Goal: Task Accomplishment & Management: Manage account settings

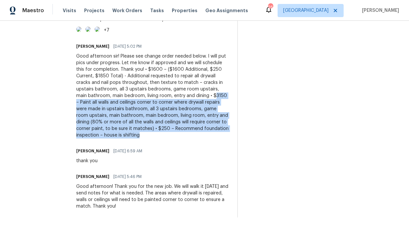
scroll to position [688, 0]
click at [135, 138] on div "Good afternoon sir! Please see change order needed below. I will put pics under…" at bounding box center [152, 95] width 153 height 85
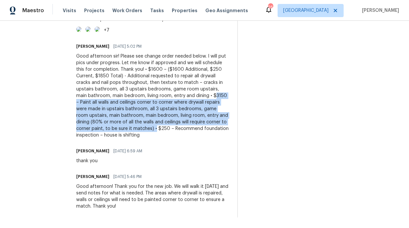
drag, startPoint x: 134, startPoint y: 138, endPoint x: 114, endPoint y: 173, distance: 39.3
click at [114, 138] on div "Good afternoon sir! Please see change order needed below. I will put pics under…" at bounding box center [152, 95] width 153 height 85
copy div "3150 – Paint all walls and ceilings corner to corner where drywall repairs were…"
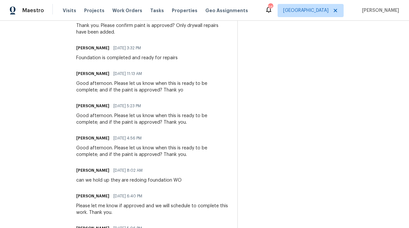
scroll to position [0, 0]
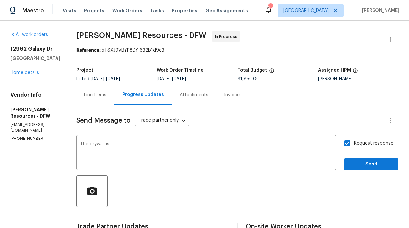
click at [106, 96] on div "Line Items" at bounding box center [95, 95] width 22 height 7
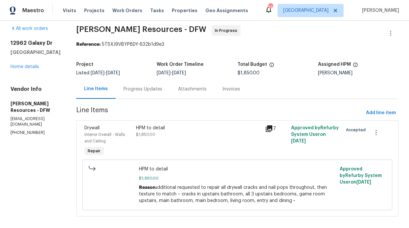
scroll to position [6, 0]
click at [382, 115] on span "Add line item" at bounding box center [381, 112] width 30 height 8
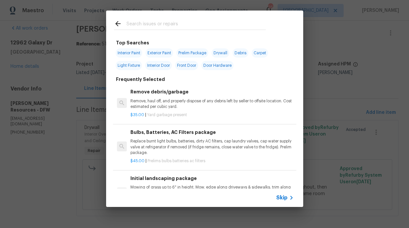
click at [128, 51] on span "Interior Paint" at bounding box center [129, 52] width 27 height 9
type input "Interior Paint"
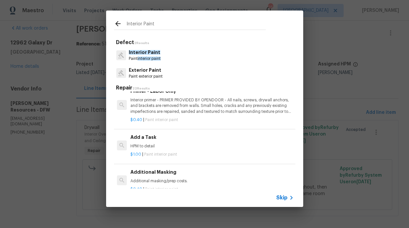
scroll to position [152, 0]
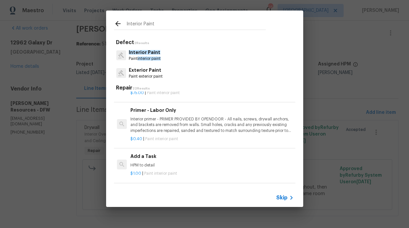
click at [179, 160] on div "Add a Task HPM to detail" at bounding box center [211, 160] width 163 height 16
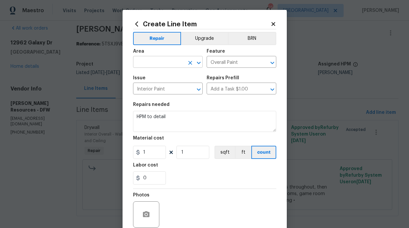
click at [144, 60] on input "text" at bounding box center [158, 63] width 51 height 10
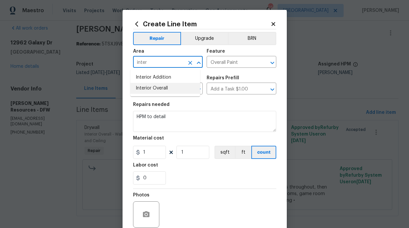
drag, startPoint x: 151, startPoint y: 87, endPoint x: 157, endPoint y: 98, distance: 13.0
click at [151, 87] on li "Interior Overall" at bounding box center [165, 88] width 70 height 11
type input "Interior Overall"
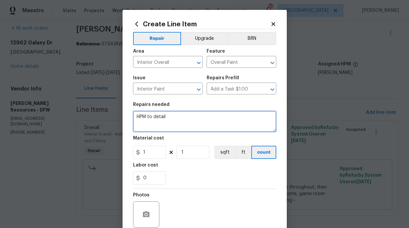
drag, startPoint x: 167, startPoint y: 117, endPoint x: 131, endPoint y: 115, distance: 35.6
click at [133, 115] on textarea "HPM to detail" at bounding box center [204, 121] width 143 height 21
paste textarea "3150 – Paint all walls and ceilings corner to corner where drywall repairs were…"
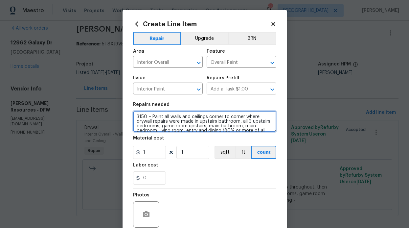
scroll to position [0, 0]
drag, startPoint x: 148, startPoint y: 117, endPoint x: 121, endPoint y: 117, distance: 27.3
click at [123, 117] on div "Create Line Item Repair Upgrade BRN Area Interior Overall ​ Feature Overall Pai…" at bounding box center [205, 141] width 164 height 263
type textarea "Paint all walls and ceilings corner to corner where drywall repairs were made i…"
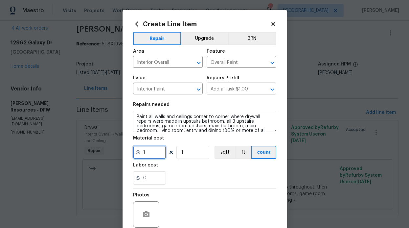
click at [159, 151] on input "1" at bounding box center [149, 152] width 33 height 13
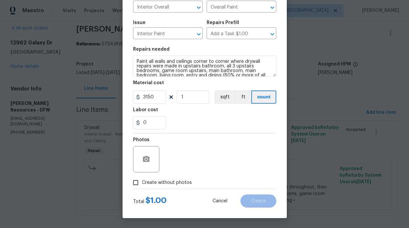
type input "3150"
click at [201, 176] on div "Create without photos" at bounding box center [204, 182] width 143 height 12
click at [142, 181] on span "Create without photos" at bounding box center [167, 182] width 50 height 7
click at [142, 181] on input "Create without photos" at bounding box center [135, 182] width 12 height 12
checkbox input "true"
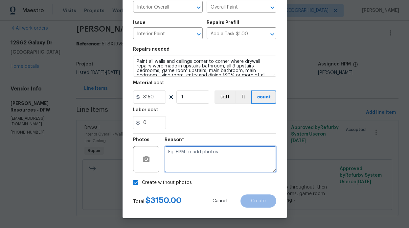
click at [177, 156] on textarea at bounding box center [221, 159] width 112 height 26
type textarea "photos in line items"
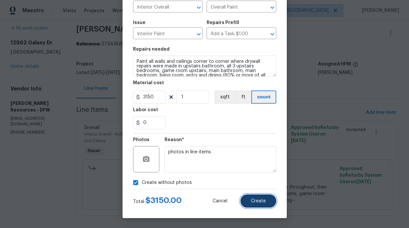
click at [269, 203] on button "Create" at bounding box center [259, 200] width 36 height 13
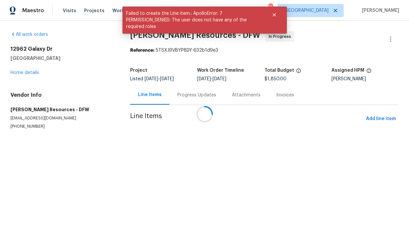
scroll to position [0, 0]
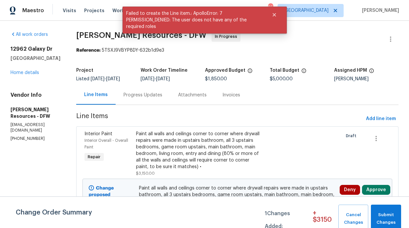
click at [387, 201] on div "Change Order Summary 1 Changes Added: + $ 3150 Cancel Changes Submit Changes" at bounding box center [204, 212] width 409 height 32
click at [389, 225] on span "Submit Changes" at bounding box center [386, 218] width 24 height 15
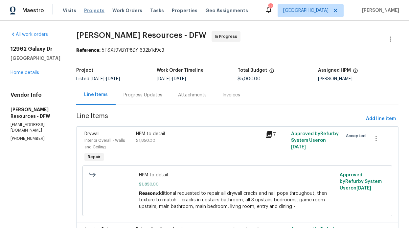
click at [95, 11] on span "Projects" at bounding box center [94, 10] width 20 height 7
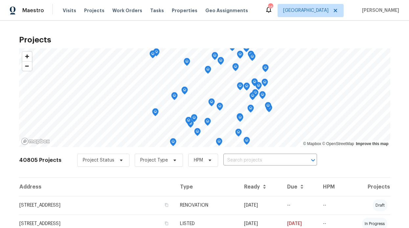
click at [131, 14] on div "Visits Projects Work Orders Tasks Properties Geo Assignments" at bounding box center [159, 10] width 193 height 13
click at [123, 12] on span "Work Orders" at bounding box center [127, 10] width 30 height 7
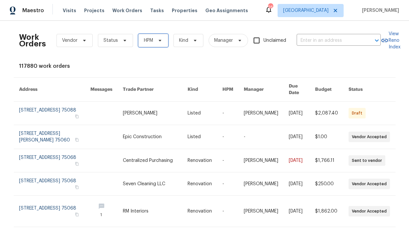
click at [163, 43] on span "HPM" at bounding box center [153, 40] width 30 height 13
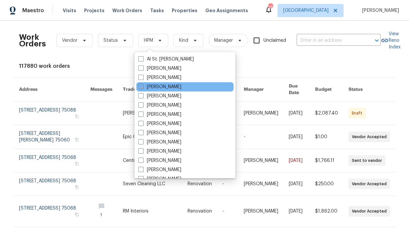
scroll to position [367, 0]
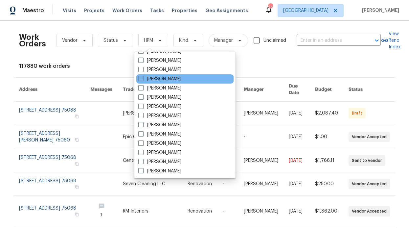
click at [173, 82] on label "[PERSON_NAME]" at bounding box center [159, 79] width 43 height 7
click at [143, 80] on input "[PERSON_NAME]" at bounding box center [140, 78] width 4 height 4
checkbox input "true"
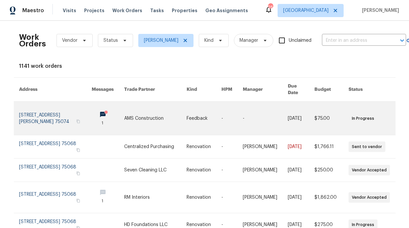
click at [104, 110] on icon at bounding box center [106, 112] width 5 height 5
click at [105, 110] on circle at bounding box center [106, 111] width 3 height 3
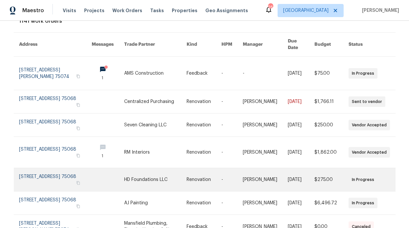
scroll to position [38, 0]
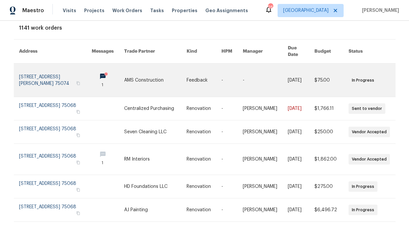
click at [92, 69] on link at bounding box center [108, 79] width 33 height 33
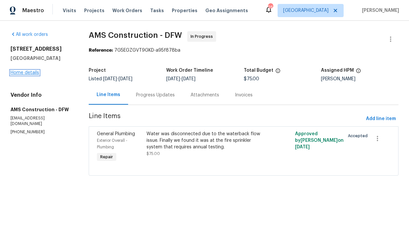
click at [25, 73] on link "Home details" at bounding box center [25, 72] width 29 height 5
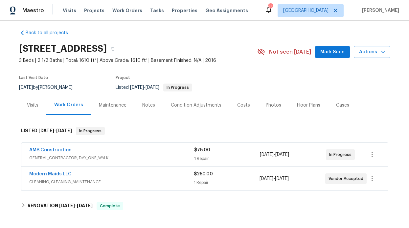
scroll to position [5, 0]
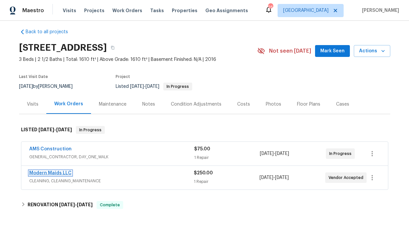
click at [58, 171] on link "Modern Maids LLC" at bounding box center [50, 173] width 42 height 5
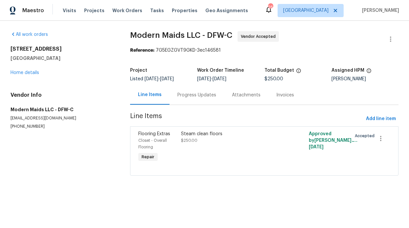
click at [183, 96] on div "Progress Updates" at bounding box center [196, 95] width 39 height 7
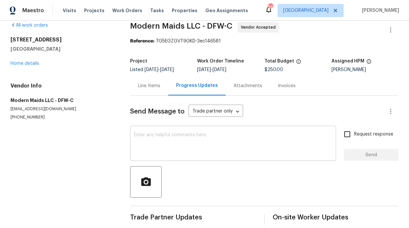
scroll to position [21, 0]
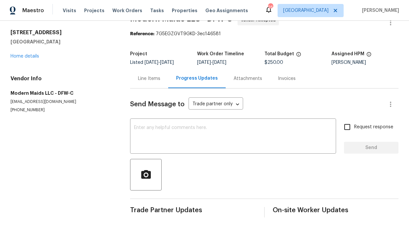
click at [342, 126] on input "Request response" at bounding box center [347, 127] width 14 height 14
checkbox input "true"
click at [261, 132] on textarea at bounding box center [233, 136] width 198 height 23
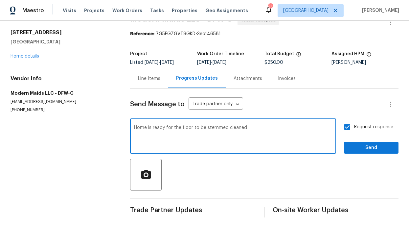
type textarea "Home is ready for the floor to be stemmed cleaned"
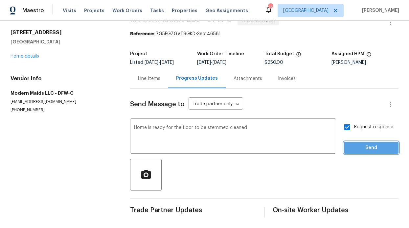
click at [378, 146] on span "Send" at bounding box center [371, 148] width 44 height 8
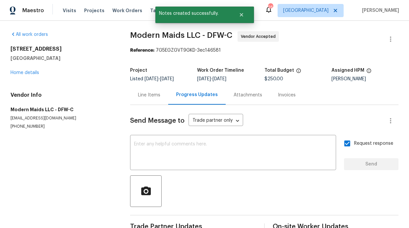
scroll to position [0, 0]
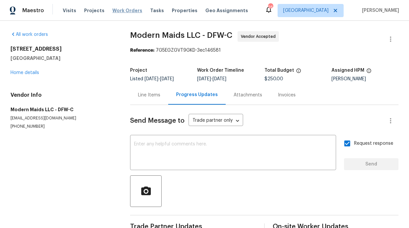
click at [115, 13] on span "Work Orders" at bounding box center [127, 10] width 30 height 7
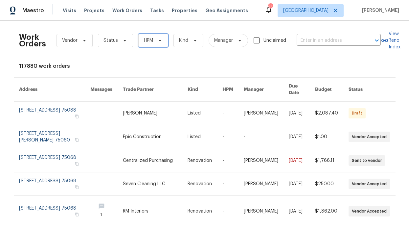
click at [157, 42] on icon at bounding box center [159, 40] width 5 height 5
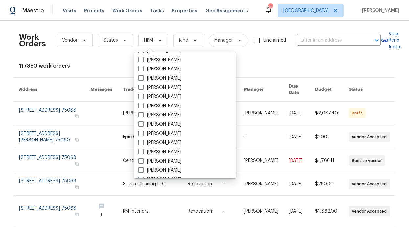
scroll to position [367, 0]
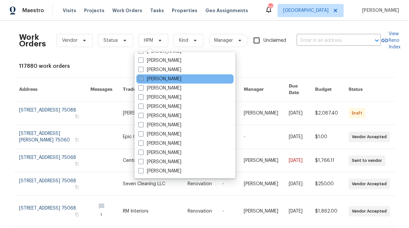
click at [167, 78] on label "[PERSON_NAME]" at bounding box center [159, 79] width 43 height 7
click at [143, 78] on input "[PERSON_NAME]" at bounding box center [140, 78] width 4 height 4
checkbox input "true"
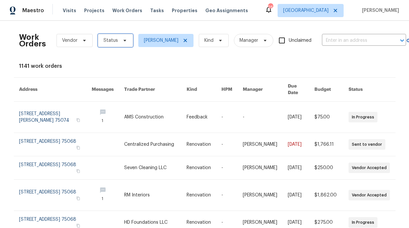
click at [113, 42] on span "Status" at bounding box center [111, 40] width 14 height 7
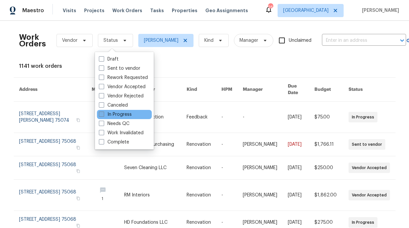
click at [118, 114] on label "In Progress" at bounding box center [115, 114] width 33 height 7
click at [103, 114] on input "In Progress" at bounding box center [101, 113] width 4 height 4
checkbox input "true"
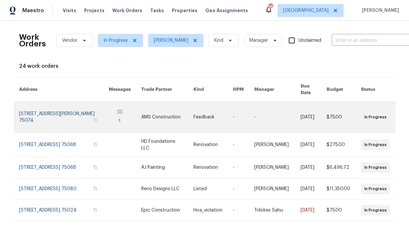
scroll to position [178, 0]
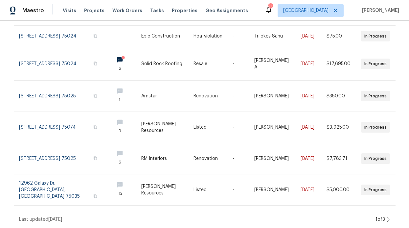
click at [384, 221] on div "Work Orders Vendor In Progress RonDerrick Jackson Kind Manager Unclaimed ​ View…" at bounding box center [204, 124] width 409 height 207
click at [387, 217] on icon at bounding box center [388, 219] width 3 height 5
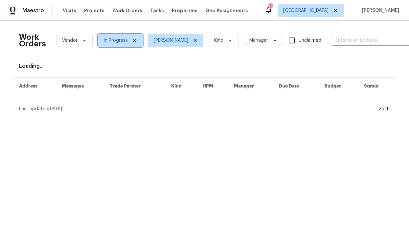
click at [132, 41] on icon at bounding box center [134, 40] width 5 height 5
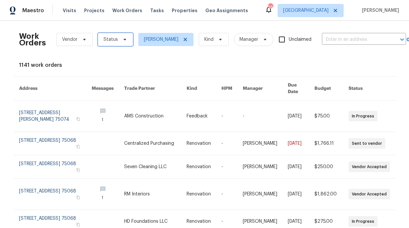
scroll to position [1, 0]
click at [123, 41] on icon at bounding box center [124, 38] width 5 height 5
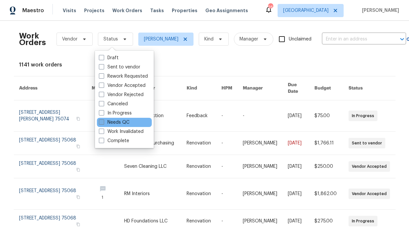
click at [125, 119] on label "Needs QC" at bounding box center [114, 122] width 31 height 7
click at [103, 119] on input "Needs QC" at bounding box center [101, 121] width 4 height 4
checkbox input "true"
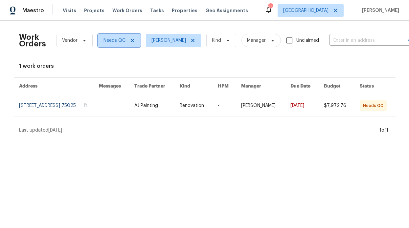
click at [130, 38] on icon at bounding box center [132, 40] width 5 height 5
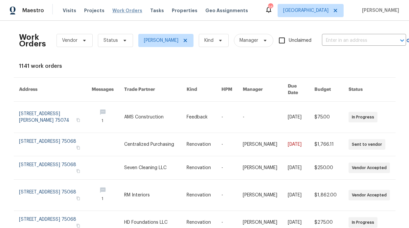
click at [134, 12] on span "Work Orders" at bounding box center [127, 10] width 30 height 7
click at [130, 9] on span "Work Orders" at bounding box center [127, 10] width 30 height 7
click at [188, 40] on icon at bounding box center [185, 40] width 5 height 5
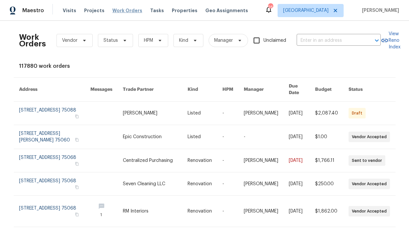
click at [129, 9] on span "Work Orders" at bounding box center [127, 10] width 30 height 7
click at [172, 12] on span "Properties" at bounding box center [185, 10] width 26 height 7
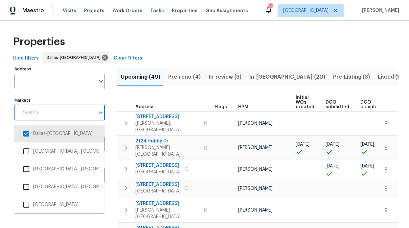
click at [76, 117] on input "Markets" at bounding box center [57, 112] width 76 height 15
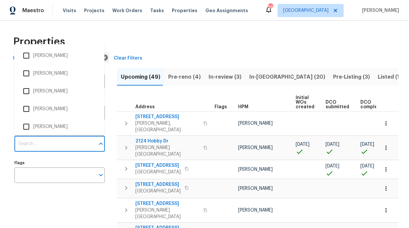
click at [72, 141] on input "Individuals" at bounding box center [54, 143] width 81 height 15
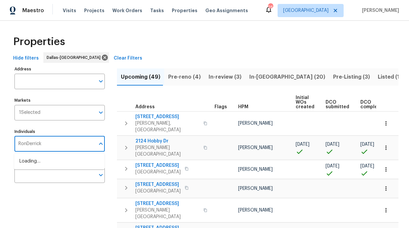
type input "RonDerrick"
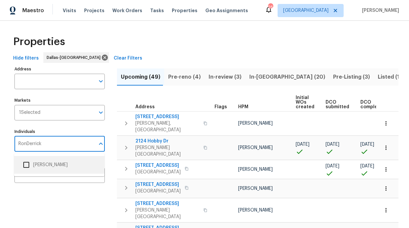
click at [72, 162] on li "[PERSON_NAME]" at bounding box center [59, 165] width 80 height 14
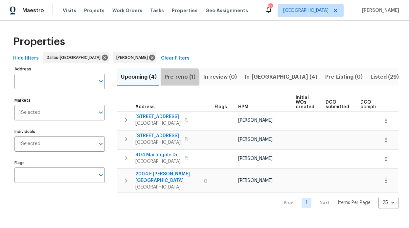
click at [174, 78] on span "Pre-reno (1)" at bounding box center [180, 76] width 31 height 9
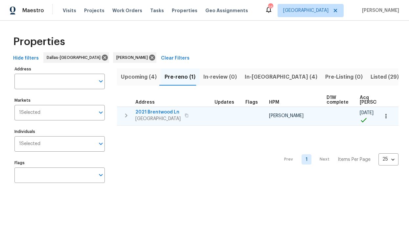
click at [154, 110] on span "2021 Brentwood Ln" at bounding box center [157, 112] width 45 height 7
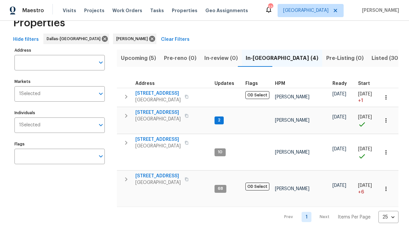
scroll to position [16, 0]
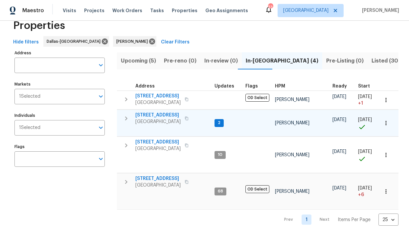
click at [166, 114] on span "720 Lake Grove Dr" at bounding box center [157, 115] width 45 height 7
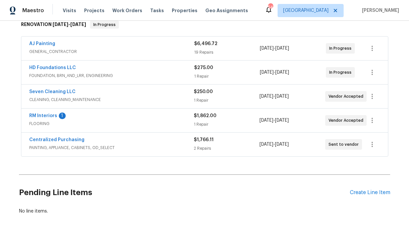
scroll to position [134, 0]
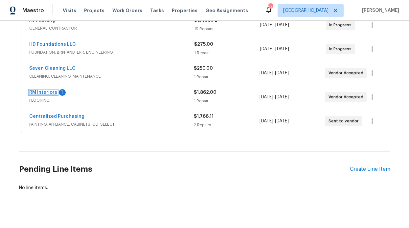
click at [50, 92] on link "RM Interiors" at bounding box center [43, 92] width 28 height 5
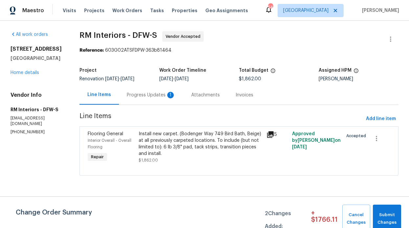
click at [159, 95] on div "Progress Updates 1" at bounding box center [151, 95] width 49 height 7
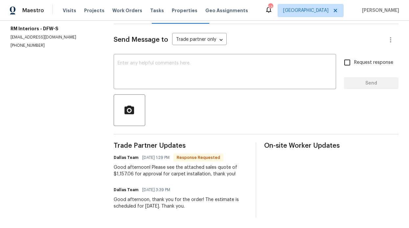
scroll to position [86, 0]
drag, startPoint x: 133, startPoint y: 169, endPoint x: 118, endPoint y: 170, distance: 15.1
click at [117, 170] on div "Good afternoon! Please see the attached sales quote of $1,157.06 for approval f…" at bounding box center [181, 170] width 134 height 13
copy div "1,157.06"
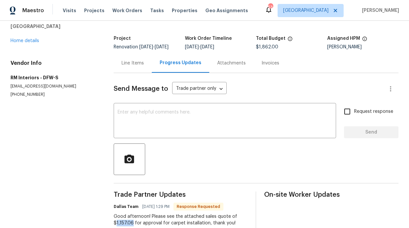
scroll to position [0, 0]
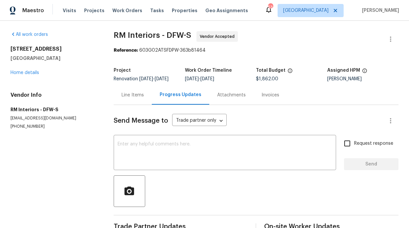
click at [137, 99] on div "Line Items" at bounding box center [133, 94] width 38 height 19
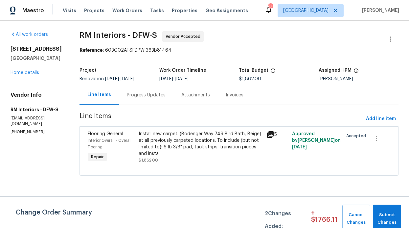
click at [110, 135] on span "Flooring General" at bounding box center [105, 133] width 35 height 5
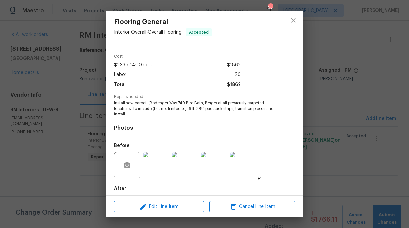
scroll to position [53, 0]
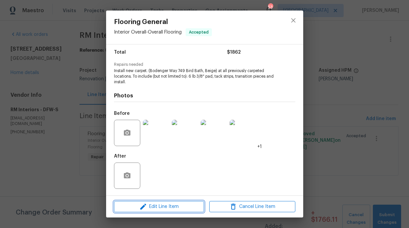
click at [152, 205] on span "Edit Line Item" at bounding box center [159, 206] width 86 height 8
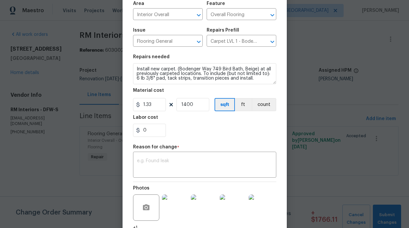
scroll to position [103, 0]
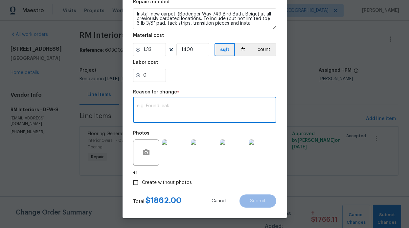
paste textarea "1,157.06"
type textarea "1,157.06"
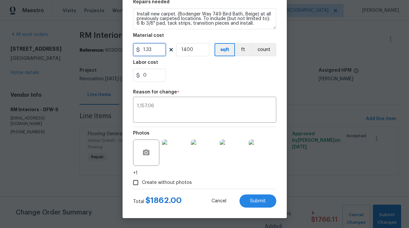
drag, startPoint x: 153, startPoint y: 48, endPoint x: 144, endPoint y: 49, distance: 9.3
click at [144, 49] on input "1.33" at bounding box center [149, 49] width 33 height 13
drag, startPoint x: 190, startPoint y: 49, endPoint x: 181, endPoint y: 49, distance: 9.2
click at [181, 49] on input "1400" at bounding box center [192, 49] width 33 height 13
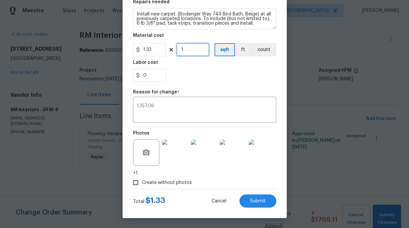
type input "1"
drag, startPoint x: 155, startPoint y: 53, endPoint x: 129, endPoint y: 39, distance: 28.5
click at [129, 39] on div "Edit Line Item Repair Upgrade BRN Area Interior Overall ​ Feature Overall Floor…" at bounding box center [205, 62] width 164 height 311
type input "1157.06"
click at [204, 119] on div "1,157.06 x ​" at bounding box center [204, 110] width 143 height 24
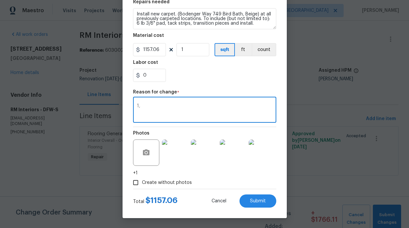
type textarea "1"
type textarea "price update"
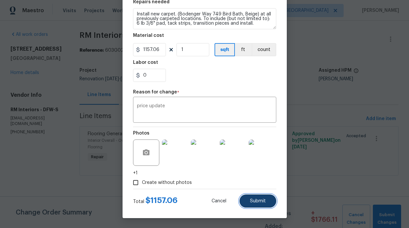
click at [250, 199] on span "Submit" at bounding box center [258, 200] width 16 height 5
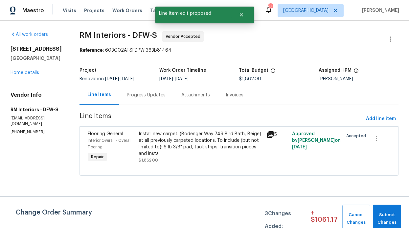
scroll to position [0, 0]
click at [397, 214] on span "Submit Changes" at bounding box center [387, 218] width 22 height 15
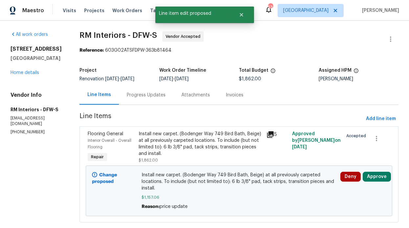
click at [213, 116] on span "Line Items" at bounding box center [222, 119] width 284 height 12
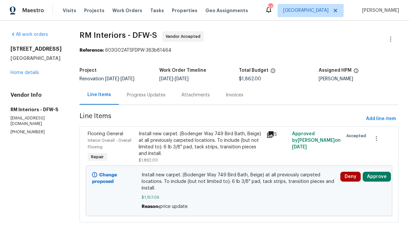
click at [33, 77] on div "All work orders 720 Lake Grove Dr Little Elm, TX 75068 Home details Vendor Info…" at bounding box center [37, 83] width 53 height 104
click at [33, 74] on link "Home details" at bounding box center [25, 72] width 29 height 5
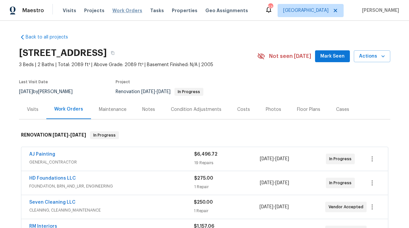
click at [128, 11] on span "Work Orders" at bounding box center [127, 10] width 30 height 7
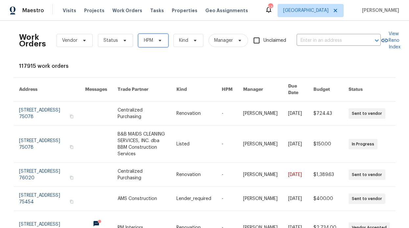
click at [147, 45] on span "HPM" at bounding box center [153, 40] width 30 height 13
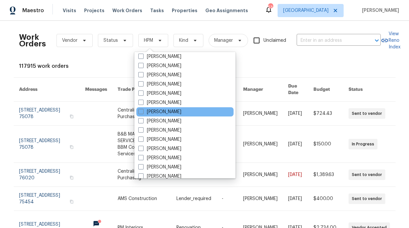
scroll to position [367, 0]
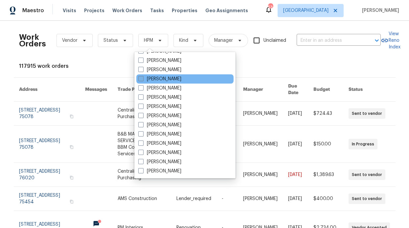
click at [171, 80] on label "[PERSON_NAME]" at bounding box center [159, 79] width 43 height 7
click at [143, 80] on input "[PERSON_NAME]" at bounding box center [140, 78] width 4 height 4
checkbox input "true"
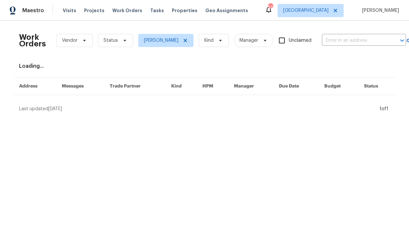
click at [119, 47] on div "Work Orders Vendor Status RonDerrick Jackson Kind Manager Unclaimed ​" at bounding box center [212, 40] width 387 height 29
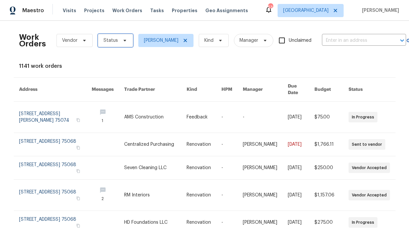
click at [118, 45] on span "Status" at bounding box center [115, 40] width 35 height 13
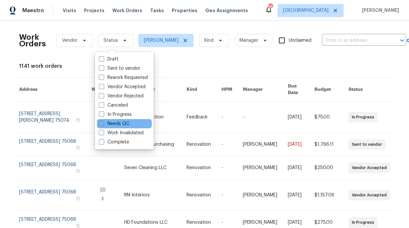
click at [122, 126] on label "Needs QC" at bounding box center [114, 123] width 31 height 7
click at [103, 125] on input "Needs QC" at bounding box center [101, 122] width 4 height 4
checkbox input "true"
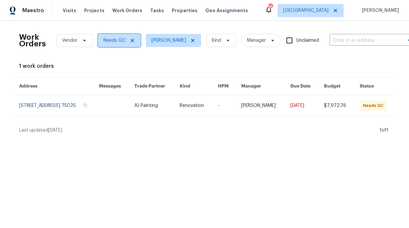
click at [130, 40] on icon at bounding box center [131, 40] width 3 height 3
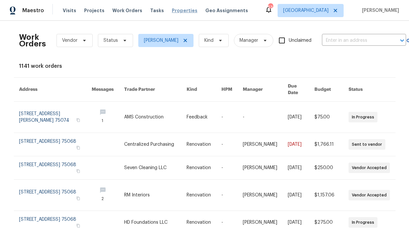
click at [173, 13] on span "Properties" at bounding box center [185, 10] width 26 height 7
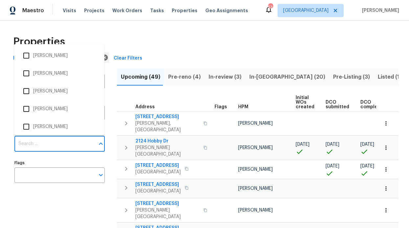
click at [58, 137] on input "Individuals" at bounding box center [54, 143] width 81 height 15
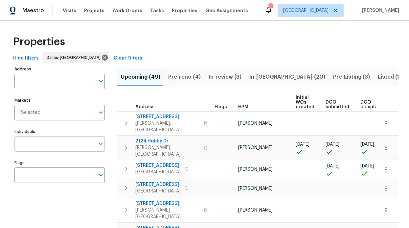
click at [59, 142] on input "Individuals" at bounding box center [54, 143] width 81 height 15
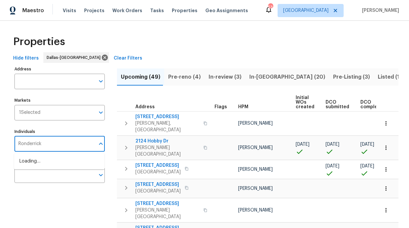
type input "Ronderrick"
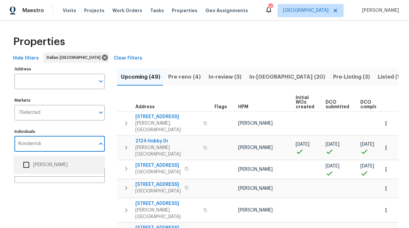
click at [53, 164] on li "[PERSON_NAME]" at bounding box center [59, 165] width 80 height 14
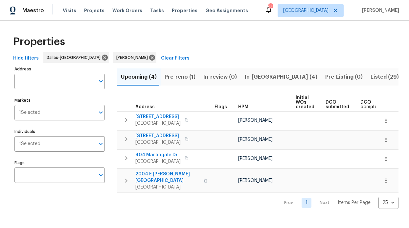
click at [251, 75] on span "In-reno (4)" at bounding box center [281, 76] width 73 height 9
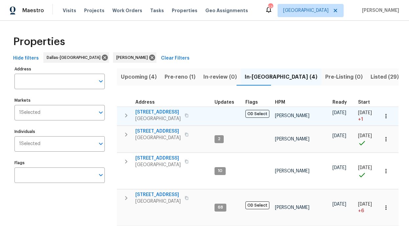
click at [161, 112] on span "2813 E 15th St" at bounding box center [157, 112] width 45 height 7
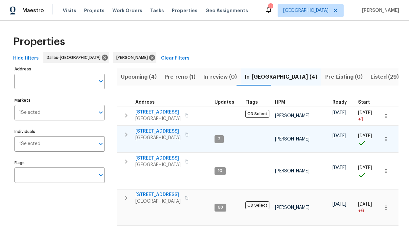
click at [158, 131] on span "720 Lake Grove Dr" at bounding box center [157, 131] width 45 height 7
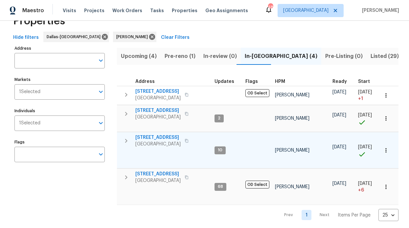
scroll to position [30, 0]
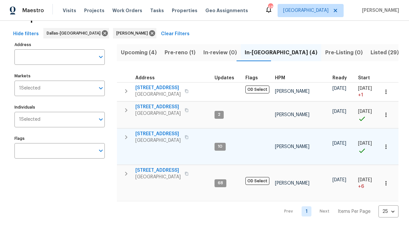
click at [165, 130] on span "2508 Royal Troon Dr" at bounding box center [157, 133] width 45 height 7
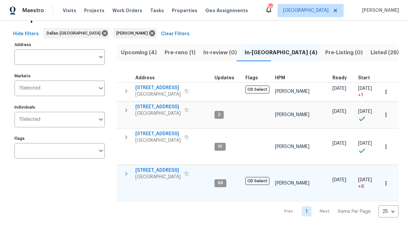
click at [159, 167] on span "6211 Crested Butte Dr" at bounding box center [157, 170] width 45 height 7
click at [191, 48] on span "Pre-reno (1)" at bounding box center [180, 52] width 31 height 9
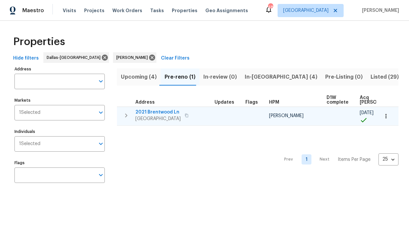
click at [147, 109] on span "2021 Brentwood Ln" at bounding box center [157, 112] width 45 height 7
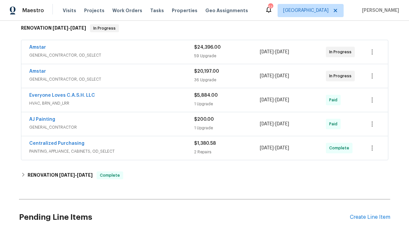
scroll to position [46, 0]
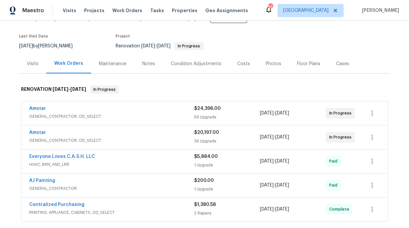
click at [38, 104] on div "Amstar GENERAL_CONTRACTOR, OD_SELECT $24,396.00 59 Upgrade [DATE] - [DATE] In P…" at bounding box center [204, 113] width 367 height 24
click at [38, 106] on span "Amstar" at bounding box center [37, 108] width 17 height 7
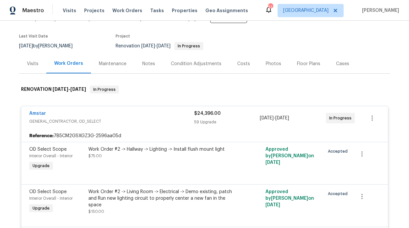
click at [38, 111] on span "Amstar" at bounding box center [37, 113] width 17 height 7
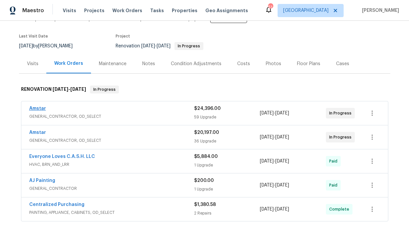
click at [38, 111] on span "Amstar" at bounding box center [37, 108] width 17 height 7
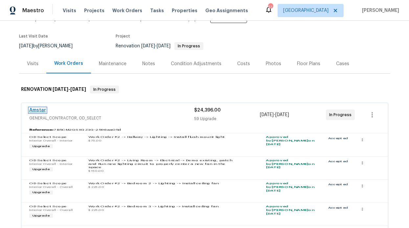
click at [37, 111] on link "Amstar" at bounding box center [37, 110] width 17 height 5
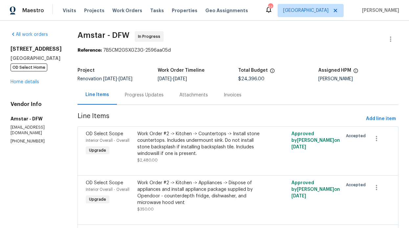
click at [152, 99] on div "Progress Updates" at bounding box center [144, 94] width 55 height 19
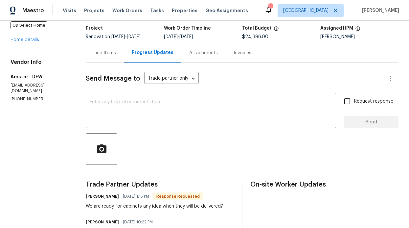
scroll to position [47, 0]
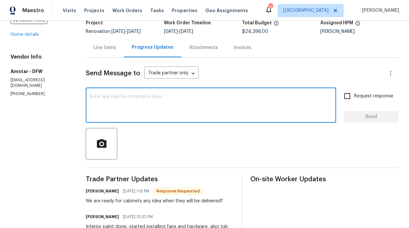
click at [247, 103] on textarea at bounding box center [211, 105] width 243 height 23
paste textarea "we've now updated the cabinetry plan and placed the Kitchen Cabinet Distributor…"
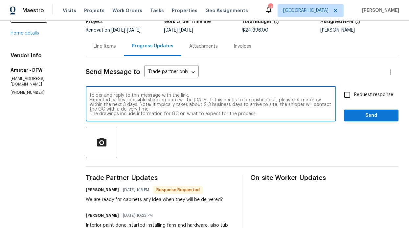
scroll to position [50, 0]
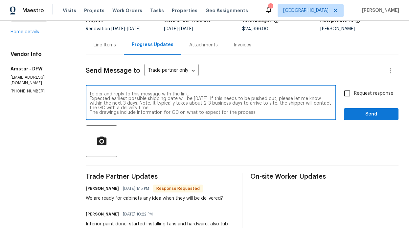
drag, startPoint x: 251, startPoint y: 114, endPoint x: 92, endPoint y: 113, distance: 158.7
click at [92, 113] on textarea "we've now updated the cabinetry plan and placed the Kitchen Cabinet Distributor…" at bounding box center [211, 103] width 243 height 23
type textarea "we've now updated the cabinetry plan and placed the Kitchen Cabinet Distributor…"
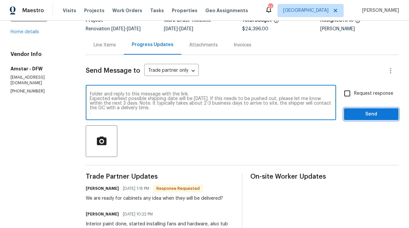
click at [380, 116] on span "Send" at bounding box center [371, 114] width 44 height 8
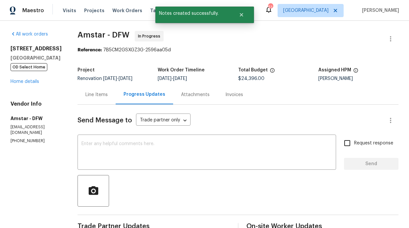
scroll to position [0, 0]
click at [87, 96] on div "Line Items" at bounding box center [96, 95] width 22 height 7
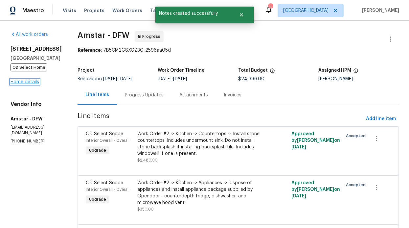
click at [29, 84] on link "Home details" at bounding box center [25, 82] width 29 height 5
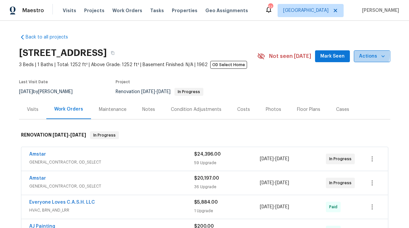
click at [355, 55] on button "Actions" at bounding box center [372, 56] width 36 height 12
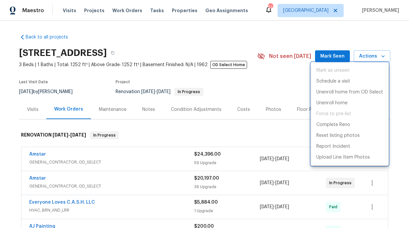
click at [332, 43] on div at bounding box center [204, 114] width 409 height 228
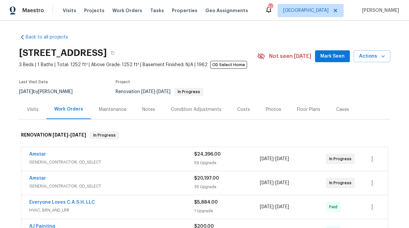
click at [335, 55] on span "Mark Seen" at bounding box center [332, 56] width 24 height 8
click at [151, 107] on div "Notes" at bounding box center [148, 109] width 13 height 7
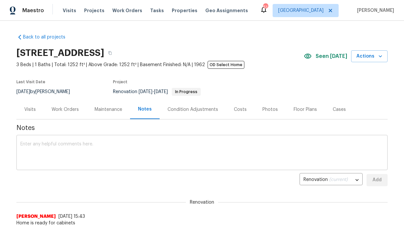
click at [136, 143] on textarea at bounding box center [201, 153] width 363 height 23
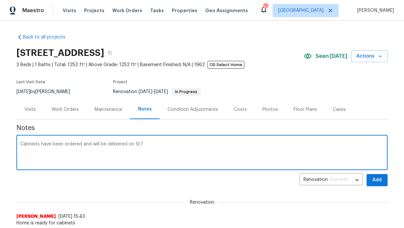
type textarea "Cabneits have been ordered and will be delivered on 9/7"
click at [372, 176] on span "Add" at bounding box center [377, 180] width 11 height 8
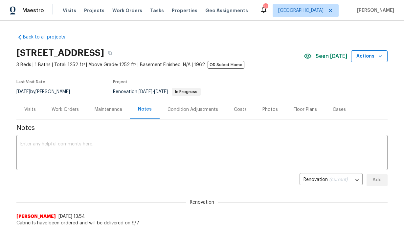
click at [368, 58] on span "Actions" at bounding box center [370, 56] width 26 height 8
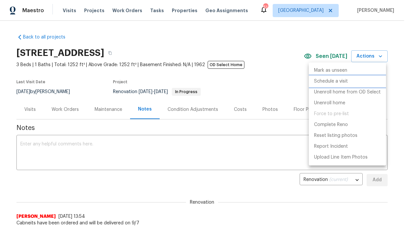
click at [343, 80] on p "Schedule a visit" at bounding box center [331, 81] width 34 height 7
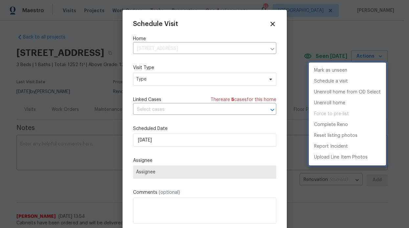
click at [244, 80] on div at bounding box center [204, 114] width 409 height 228
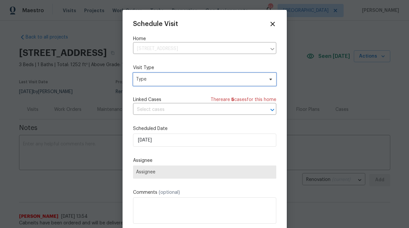
click at [178, 81] on span "Type" at bounding box center [200, 79] width 128 height 7
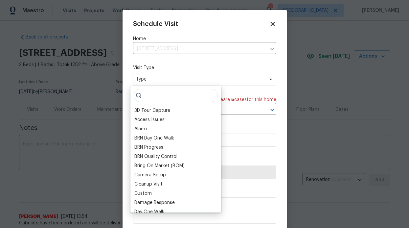
click at [172, 101] on input "search" at bounding box center [176, 95] width 84 height 13
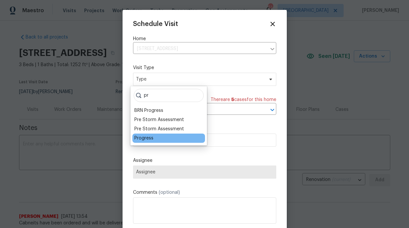
type input "pr"
click at [162, 141] on div "Progress" at bounding box center [168, 137] width 73 height 9
click at [146, 139] on div "Progress" at bounding box center [143, 138] width 19 height 7
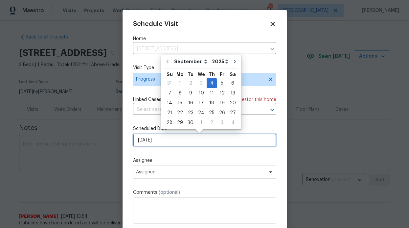
click at [184, 143] on input "9/4/2025" at bounding box center [204, 139] width 143 height 13
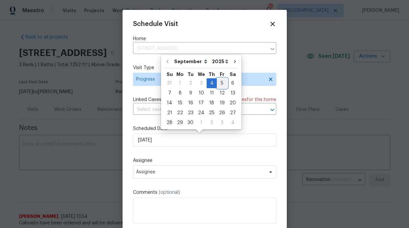
click at [217, 82] on div "5" at bounding box center [222, 83] width 11 height 9
type input "9/5/2025"
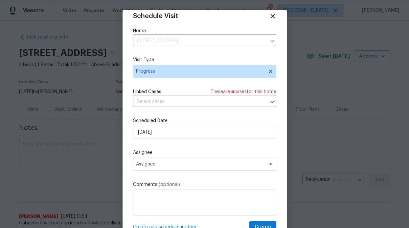
scroll to position [12, 0]
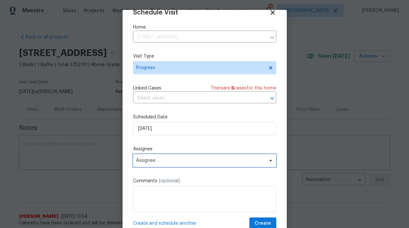
click at [197, 158] on span "Assignee" at bounding box center [200, 160] width 129 height 5
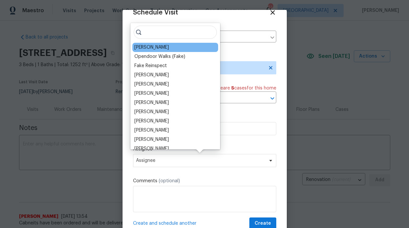
click at [153, 45] on div "[PERSON_NAME]" at bounding box center [151, 47] width 35 height 7
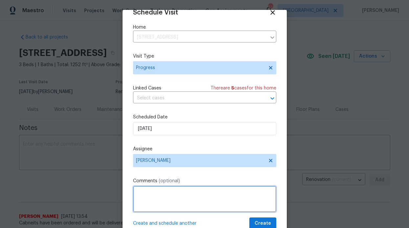
click at [162, 199] on textarea at bounding box center [204, 199] width 143 height 26
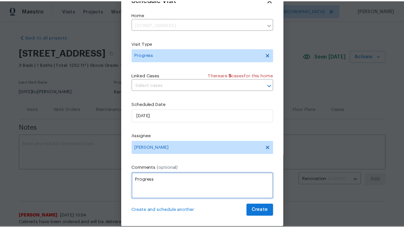
scroll to position [22, 0]
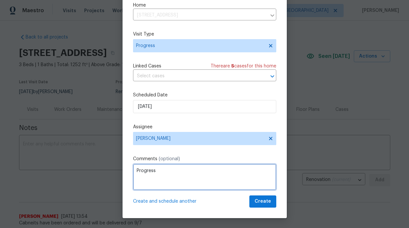
type textarea "Progress"
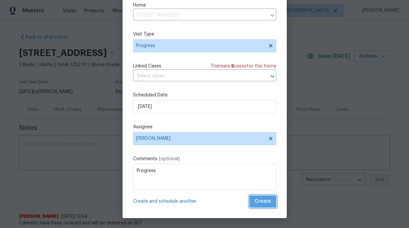
click at [262, 203] on span "Create" at bounding box center [263, 201] width 16 height 8
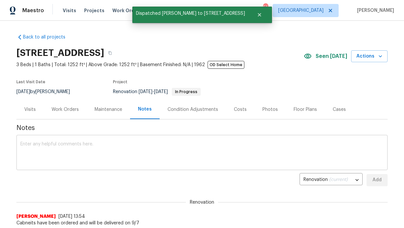
scroll to position [0, 0]
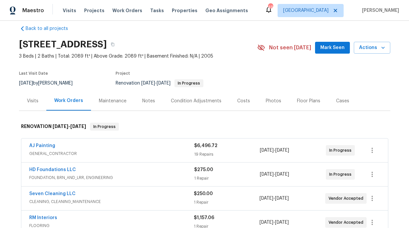
scroll to position [2, 0]
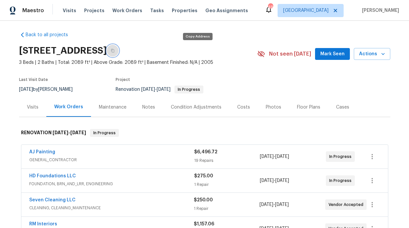
click at [119, 53] on button "button" at bounding box center [113, 51] width 12 height 12
click at [313, 51] on div "Not seen [DATE]" at bounding box center [286, 54] width 58 height 8
click at [318, 52] on button "Mark Seen" at bounding box center [332, 54] width 35 height 12
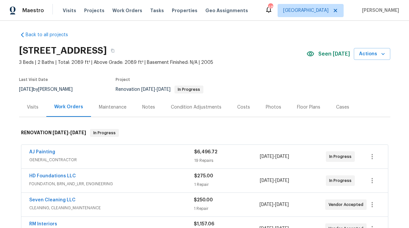
click at [145, 106] on div "Notes" at bounding box center [148, 107] width 13 height 7
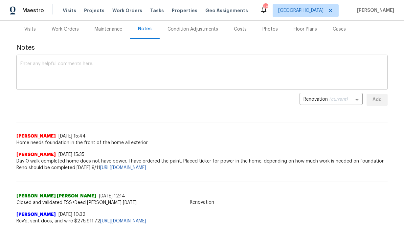
scroll to position [69, 0]
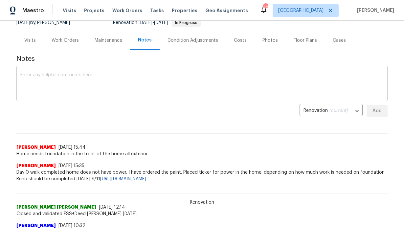
click at [129, 91] on textarea at bounding box center [201, 84] width 363 height 23
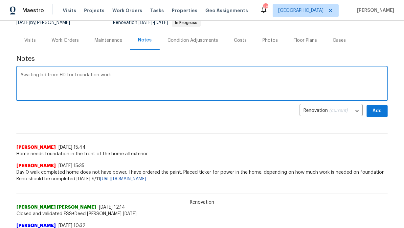
type textarea "Awaiting bd from HD for foundation work"
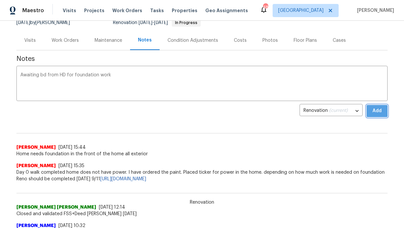
click at [376, 115] on button "Add" at bounding box center [377, 111] width 21 height 12
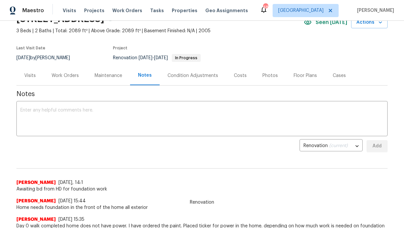
scroll to position [12, 0]
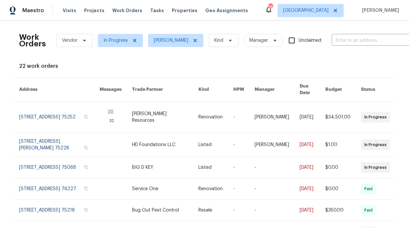
scroll to position [154, 0]
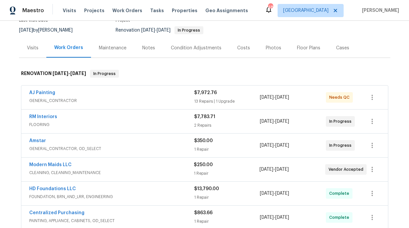
scroll to position [128, 0]
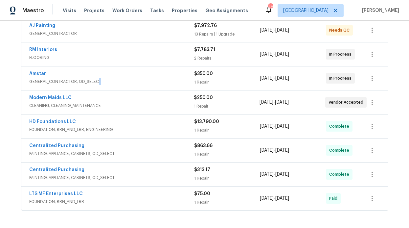
click at [95, 78] on span "GENERAL_CONTRACTOR, OD_SELECT" at bounding box center [111, 81] width 165 height 7
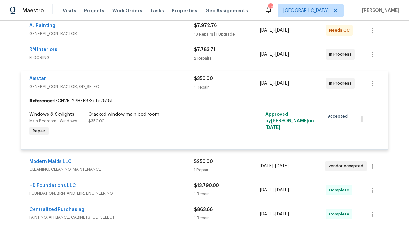
click at [76, 81] on div "Amstar" at bounding box center [111, 79] width 165 height 8
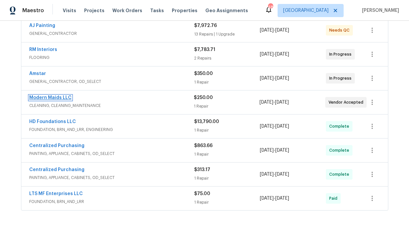
click at [60, 95] on link "Modern Maids LLC" at bounding box center [50, 97] width 42 height 5
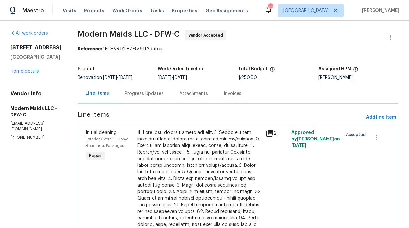
click at [153, 95] on div "Progress Updates" at bounding box center [144, 93] width 39 height 7
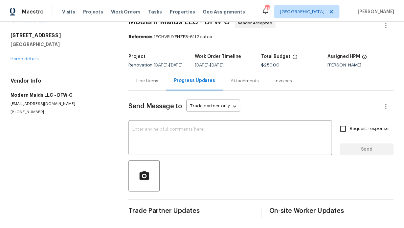
scroll to position [26, 0]
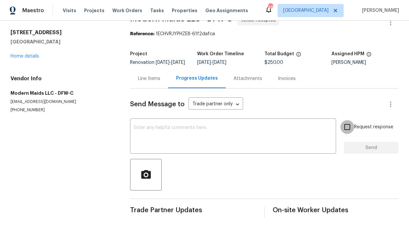
click at [345, 125] on input "Request response" at bounding box center [347, 127] width 14 height 14
checkbox input "true"
click at [261, 133] on textarea at bounding box center [233, 136] width 198 height 23
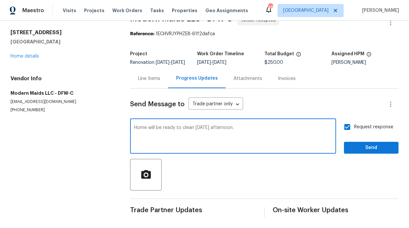
type textarea "Home will be ready to clean [DATE] afternoon."
click at [364, 142] on button "Send" at bounding box center [371, 148] width 55 height 12
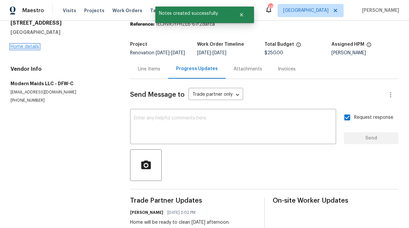
click at [34, 47] on link "Home details" at bounding box center [25, 46] width 29 height 5
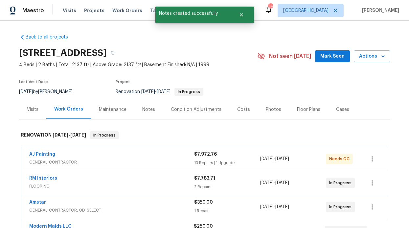
click at [147, 108] on div "Notes" at bounding box center [148, 109] width 13 height 7
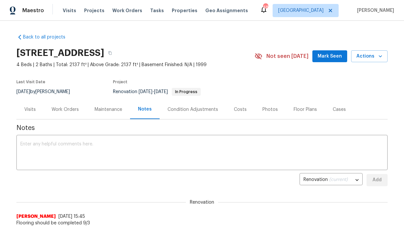
scroll to position [1, 0]
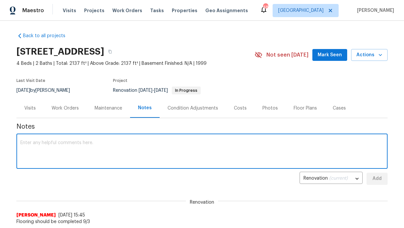
click at [134, 140] on textarea at bounding box center [201, 151] width 363 height 23
type textarea "G"
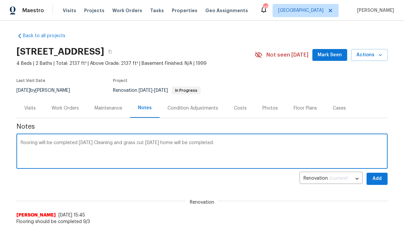
type textarea "flooring will be completed [DATE] Cleaning and grass cut [DATE] home will be co…"
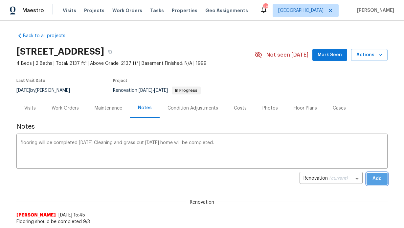
click at [379, 180] on span "Add" at bounding box center [377, 178] width 11 height 8
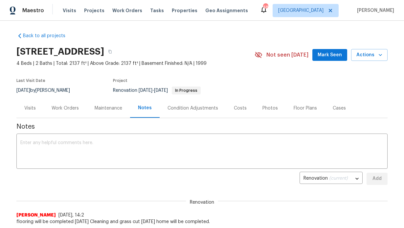
click at [327, 53] on span "Mark Seen" at bounding box center [330, 55] width 24 height 8
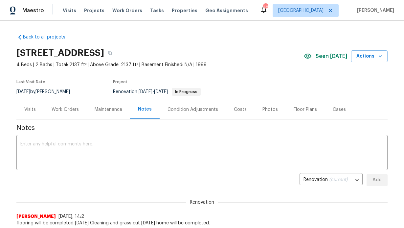
scroll to position [0, 0]
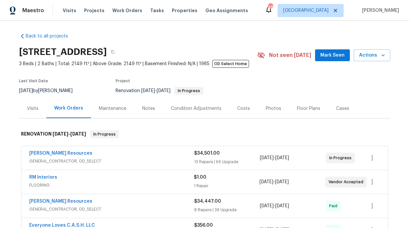
scroll to position [1, 0]
click at [322, 56] on span "Mark Seen" at bounding box center [332, 55] width 24 height 8
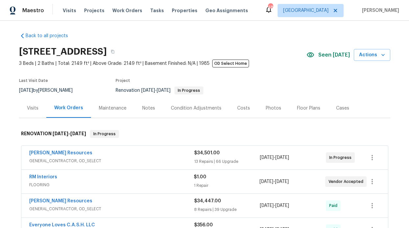
drag, startPoint x: 145, startPoint y: 108, endPoint x: 147, endPoint y: 112, distance: 5.0
click at [145, 107] on div "Notes" at bounding box center [148, 108] width 13 height 7
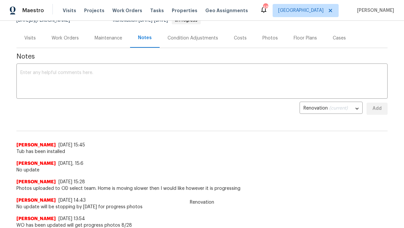
scroll to position [71, 0]
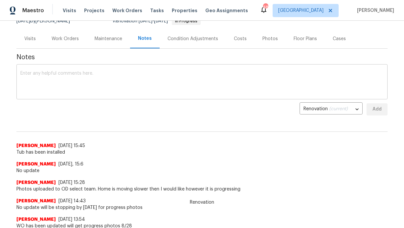
click at [110, 95] on div "x ​" at bounding box center [201, 83] width 371 height 34
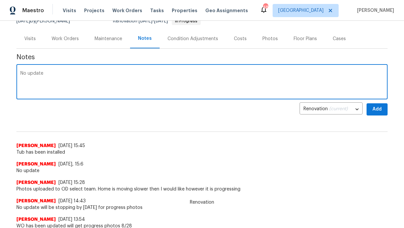
type textarea "No update"
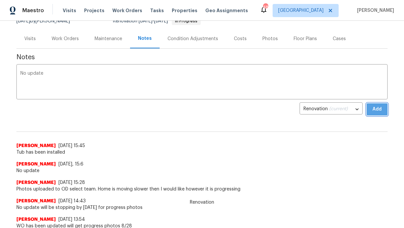
click at [372, 105] on span "Add" at bounding box center [377, 109] width 11 height 8
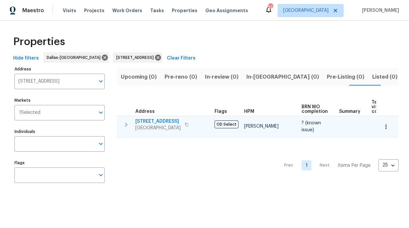
scroll to position [0, 17]
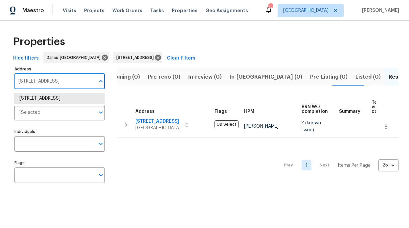
click at [83, 80] on input "[STREET_ADDRESS]" at bounding box center [54, 81] width 81 height 15
click at [126, 29] on div "Properties Hide filters [GEOGRAPHIC_DATA] [STREET_ADDRESS] Clear Filters Addres…" at bounding box center [204, 110] width 409 height 179
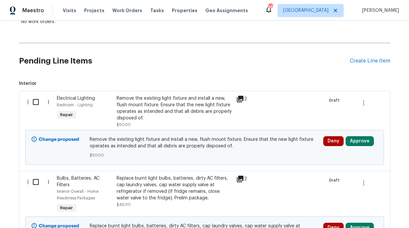
scroll to position [128, 0]
click at [34, 105] on input "checkbox" at bounding box center [38, 102] width 19 height 14
checkbox input "true"
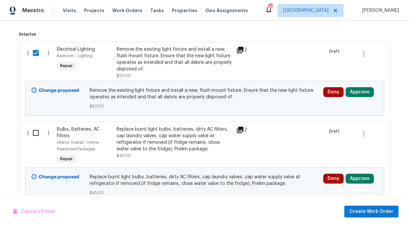
scroll to position [188, 0]
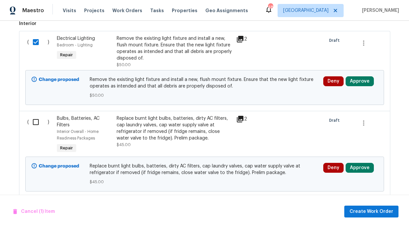
click at [35, 121] on input "checkbox" at bounding box center [38, 122] width 19 height 14
checkbox input "true"
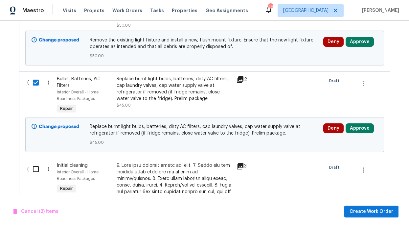
scroll to position [284, 0]
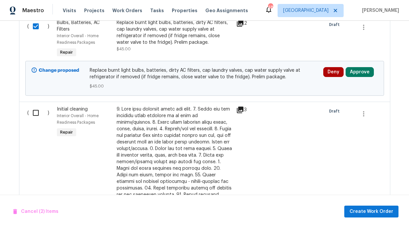
click at [39, 107] on input "checkbox" at bounding box center [38, 113] width 19 height 14
click at [37, 110] on input "checkbox" at bounding box center [38, 113] width 19 height 14
click at [34, 113] on input "checkbox" at bounding box center [38, 113] width 19 height 14
checkbox input "false"
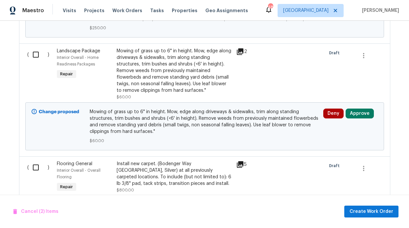
scroll to position [644, 0]
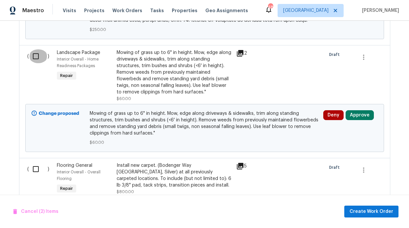
click at [32, 49] on input "checkbox" at bounding box center [38, 56] width 19 height 14
checkbox input "true"
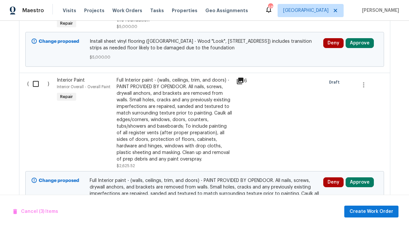
scroll to position [888, 0]
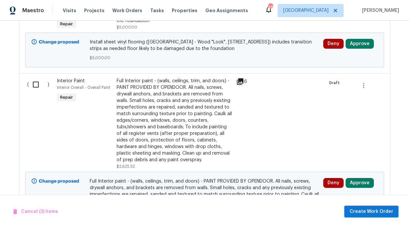
click at [37, 78] on input "checkbox" at bounding box center [38, 85] width 19 height 14
checkbox input "true"
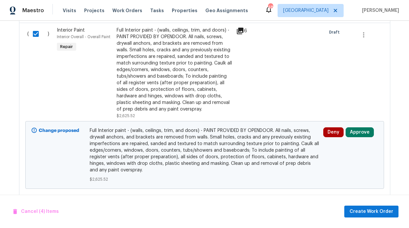
scroll to position [1049, 0]
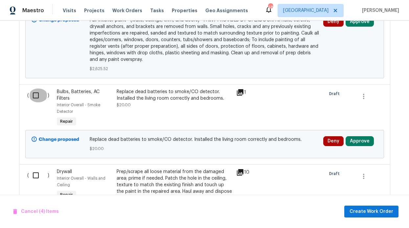
click at [38, 89] on input "checkbox" at bounding box center [38, 95] width 19 height 14
checkbox input "true"
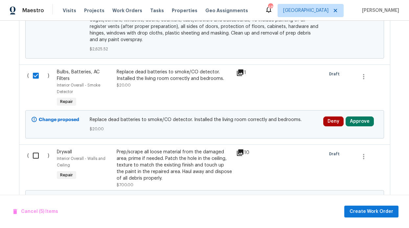
scroll to position [1069, 0]
click at [33, 149] on input "checkbox" at bounding box center [38, 155] width 19 height 14
checkbox input "true"
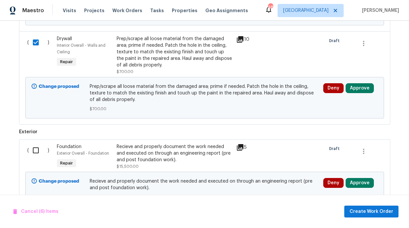
scroll to position [1182, 0]
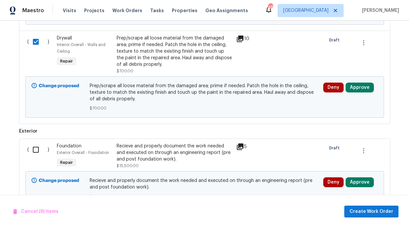
click at [35, 145] on input "checkbox" at bounding box center [38, 150] width 19 height 14
click at [35, 144] on input "checkbox" at bounding box center [38, 150] width 19 height 14
checkbox input "false"
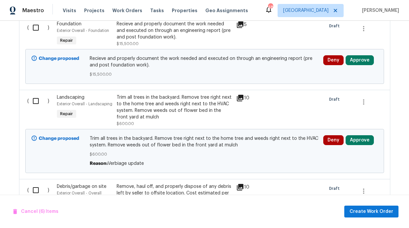
scroll to position [1304, 0]
click at [37, 98] on input "checkbox" at bounding box center [38, 101] width 19 height 14
checkbox input "true"
click at [39, 186] on input "checkbox" at bounding box center [38, 190] width 19 height 14
checkbox input "true"
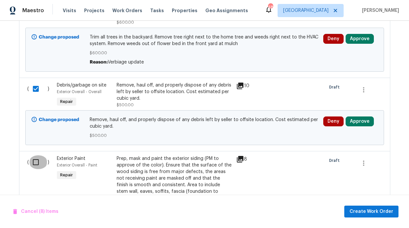
click at [37, 155] on input "checkbox" at bounding box center [38, 162] width 19 height 14
checkbox input "true"
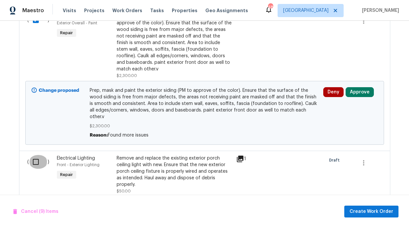
click at [37, 155] on input "checkbox" at bounding box center [38, 162] width 19 height 14
checkbox input "true"
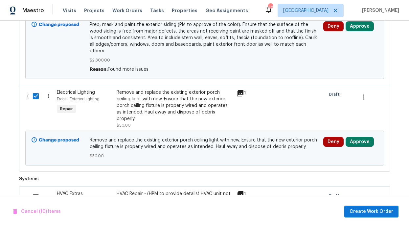
scroll to position [1639, 0]
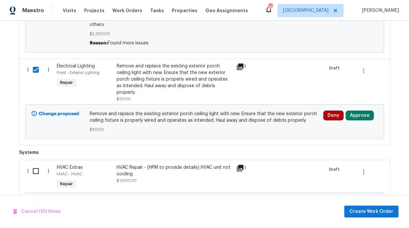
click at [35, 164] on input "checkbox" at bounding box center [38, 171] width 19 height 14
checkbox input "false"
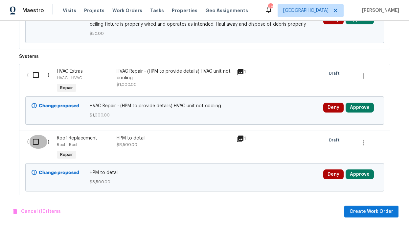
click at [35, 135] on input "checkbox" at bounding box center [38, 142] width 19 height 14
checkbox input "true"
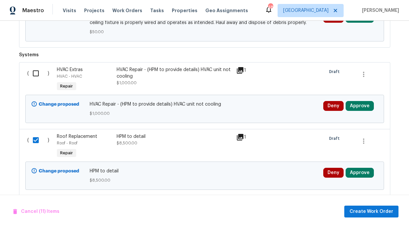
scroll to position [1739, 0]
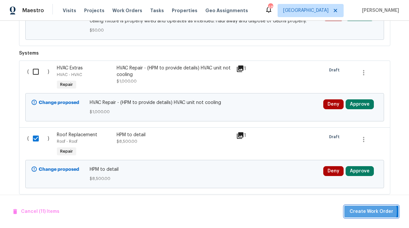
click at [366, 211] on span "Create Work Order" at bounding box center [372, 211] width 44 height 8
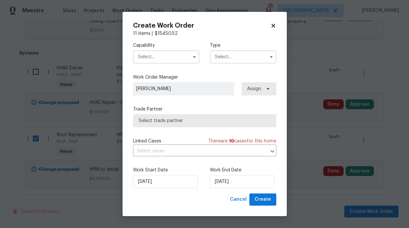
click at [164, 51] on input "text" at bounding box center [166, 56] width 66 height 13
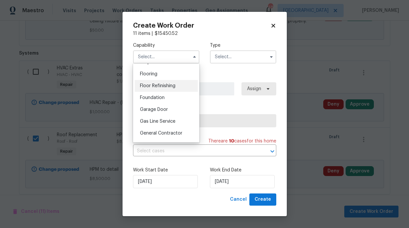
scroll to position [290, 0]
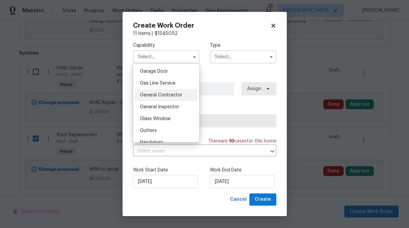
click at [171, 97] on span "General Contractor" at bounding box center [161, 95] width 42 height 5
type input "General Contractor"
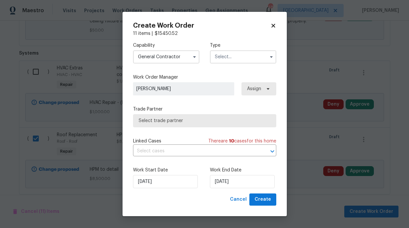
click at [231, 61] on input "text" at bounding box center [243, 56] width 66 height 13
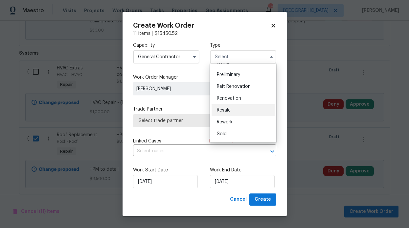
scroll to position [145, 0]
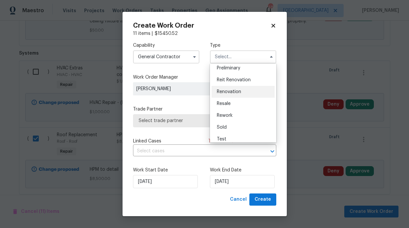
click at [242, 94] on div "Renovation" at bounding box center [243, 92] width 63 height 12
type input "Renovation"
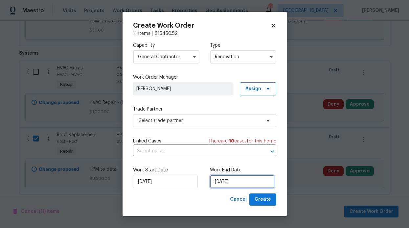
click at [220, 184] on input "[DATE]" at bounding box center [242, 181] width 65 height 13
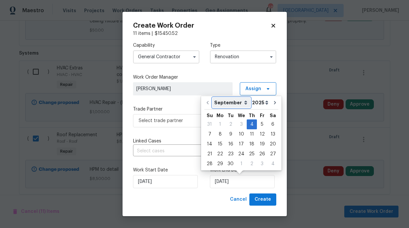
click at [240, 104] on select "September October November December" at bounding box center [232, 103] width 38 height 10
select select "9"
click at [213, 98] on select "September October November December" at bounding box center [232, 103] width 38 height 10
type input "10/4/2025"
select select "9"
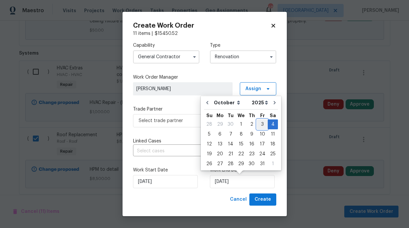
click at [262, 123] on div "3" at bounding box center [262, 124] width 11 height 9
type input "10/3/2025"
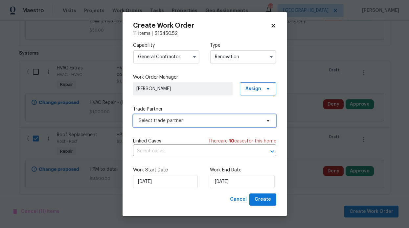
click at [270, 120] on icon at bounding box center [268, 120] width 5 height 5
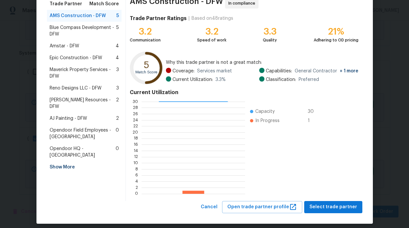
scroll to position [62, 0]
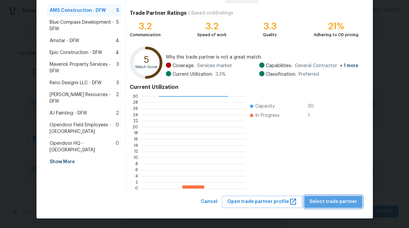
click at [338, 202] on span "Select trade partner" at bounding box center [334, 202] width 48 height 8
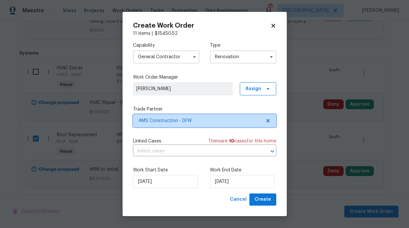
scroll to position [0, 0]
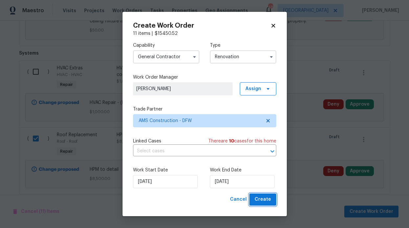
click at [263, 197] on span "Create" at bounding box center [263, 199] width 16 height 8
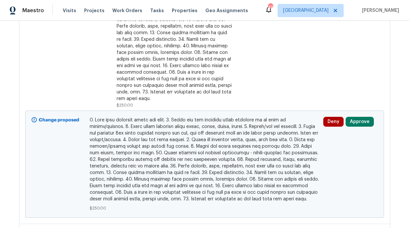
scroll to position [686, 0]
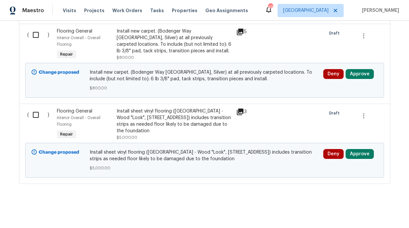
click at [34, 114] on input "checkbox" at bounding box center [38, 115] width 19 height 14
checkbox input "true"
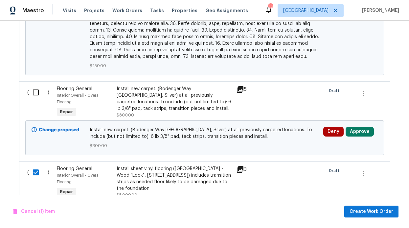
scroll to position [584, 0]
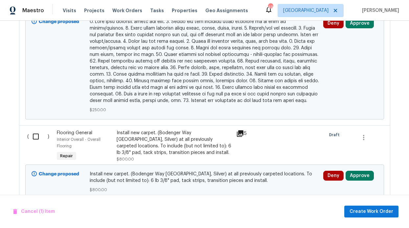
click at [40, 129] on input "checkbox" at bounding box center [38, 136] width 19 height 14
checkbox input "true"
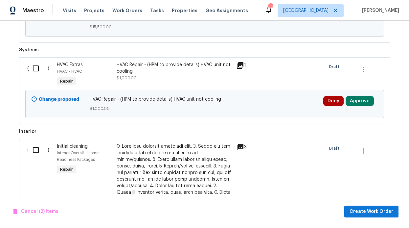
scroll to position [267, 0]
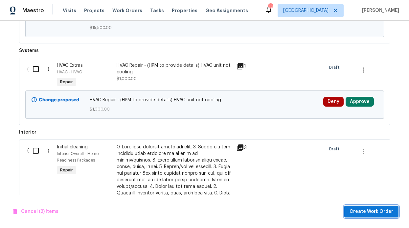
click at [396, 211] on button "Create Work Order" at bounding box center [371, 211] width 54 height 12
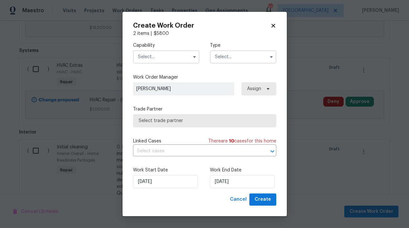
click at [179, 58] on input "text" at bounding box center [166, 56] width 66 height 13
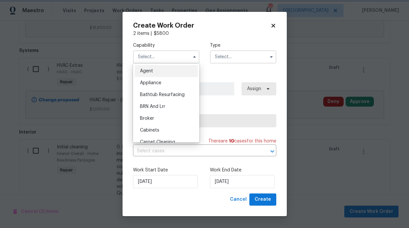
click at [204, 72] on div "Capability Agent Appliance Bathtub Resurfacing BRN And Lrr Broker Cabinets Carp…" at bounding box center [204, 115] width 143 height 156
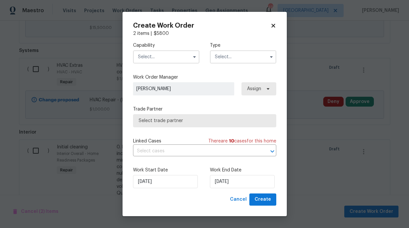
click at [184, 55] on input "text" at bounding box center [166, 56] width 66 height 13
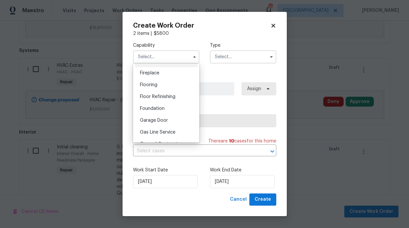
scroll to position [205, 0]
click at [156, 124] on span "Flooring" at bounding box center [148, 121] width 17 height 5
type input "Flooring"
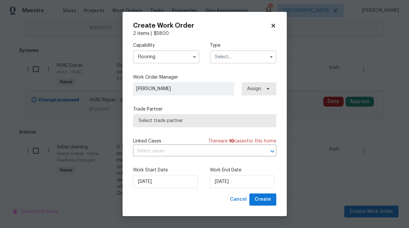
click at [247, 64] on div "Capability Flooring Type" at bounding box center [204, 53] width 143 height 32
click at [250, 58] on input "text" at bounding box center [243, 56] width 66 height 13
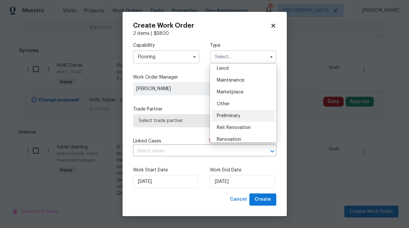
scroll to position [97, 0]
click at [236, 136] on div "Renovation" at bounding box center [243, 139] width 63 height 12
type input "Renovation"
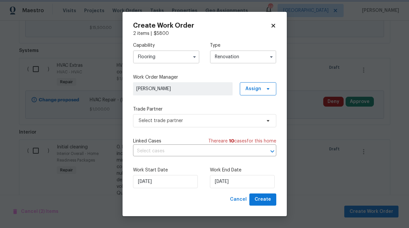
scroll to position [0, 0]
click at [221, 185] on input "9/4/2025" at bounding box center [242, 181] width 65 height 13
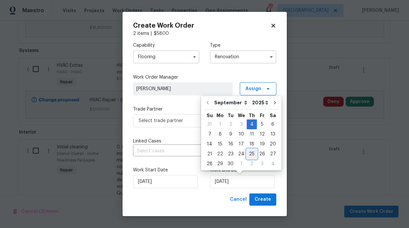
click at [253, 152] on div "25" at bounding box center [252, 153] width 10 height 9
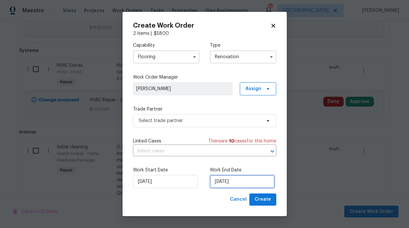
click at [251, 181] on input "9/25/2025" at bounding box center [242, 181] width 65 height 13
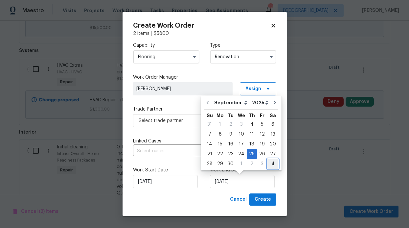
click at [271, 163] on div "4" at bounding box center [272, 163] width 11 height 9
type input "10/4/2025"
select select "9"
click at [260, 124] on div "3" at bounding box center [262, 124] width 11 height 9
type input "[DATE]"
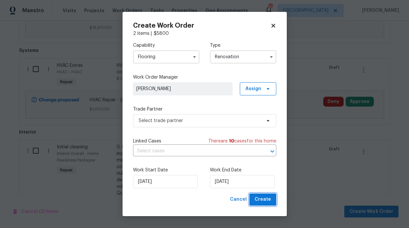
click at [266, 198] on span "Create" at bounding box center [263, 199] width 16 height 8
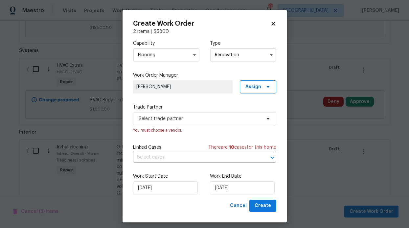
click at [253, 107] on label "Trade Partner" at bounding box center [204, 107] width 143 height 7
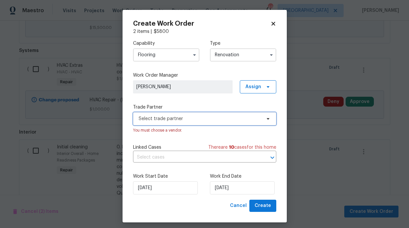
click at [256, 120] on span "Select trade partner" at bounding box center [200, 118] width 123 height 7
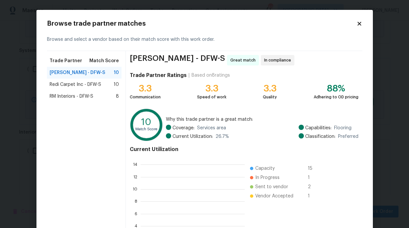
scroll to position [87, 99]
click at [76, 93] on span "RM Interiors - DFW-S" at bounding box center [72, 96] width 44 height 7
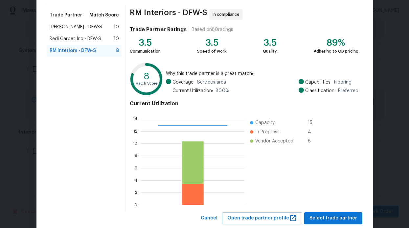
scroll to position [62, 0]
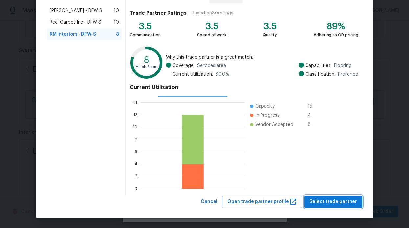
click at [335, 198] on span "Select trade partner" at bounding box center [334, 202] width 48 height 8
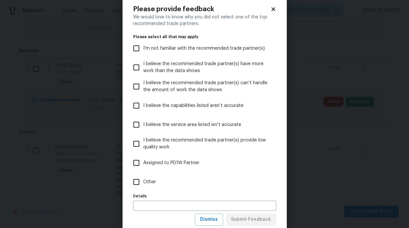
scroll to position [33, 0]
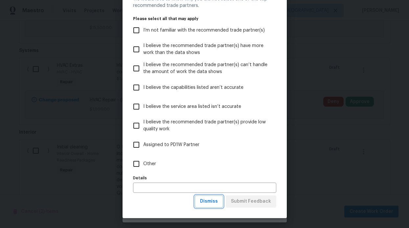
drag, startPoint x: 215, startPoint y: 199, endPoint x: 247, endPoint y: 141, distance: 66.3
click at [247, 141] on div "Please provide feedback We would love to know why you did not select one of the…" at bounding box center [204, 98] width 143 height 220
click at [165, 108] on span "I believe the service area listed isn’t accurate" at bounding box center [192, 106] width 98 height 7
click at [143, 108] on input "I believe the service area listed isn’t accurate" at bounding box center [136, 107] width 14 height 14
checkbox input "true"
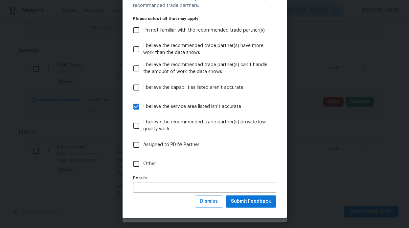
click at [162, 125] on span "I believe the recommended trade partner(s) provide low quality work" at bounding box center [207, 126] width 128 height 14
click at [143, 125] on input "I believe the recommended trade partner(s) provide low quality work" at bounding box center [136, 126] width 14 height 14
checkbox input "true"
click at [198, 47] on span "I believe the recommended trade partner(s) have more work than the data shows" at bounding box center [207, 49] width 128 height 14
click at [143, 47] on input "I believe the recommended trade partner(s) have more work than the data shows" at bounding box center [136, 49] width 14 height 14
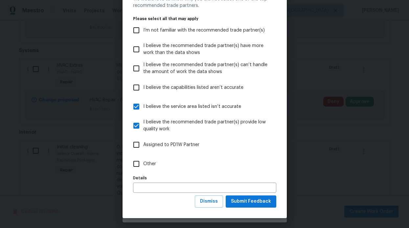
checkbox input "true"
click at [166, 106] on span "I believe the service area listed isn’t accurate" at bounding box center [192, 106] width 98 height 7
click at [143, 106] on input "I believe the service area listed isn’t accurate" at bounding box center [136, 107] width 14 height 14
checkbox input "false"
click at [165, 120] on span "I believe the recommended trade partner(s) provide low quality work" at bounding box center [207, 126] width 128 height 14
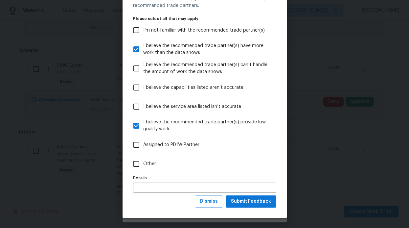
click at [143, 120] on input "I believe the recommended trade partner(s) provide low quality work" at bounding box center [136, 126] width 14 height 14
checkbox input "false"
click at [252, 196] on button "Submit Feedback" at bounding box center [251, 201] width 51 height 12
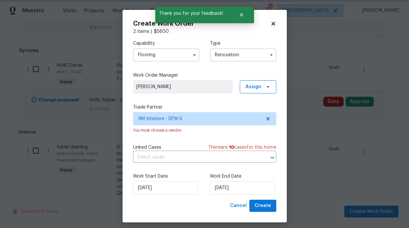
scroll to position [0, 0]
click at [262, 205] on span "Create" at bounding box center [263, 205] width 16 height 8
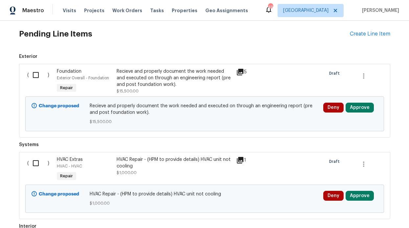
scroll to position [235, 0]
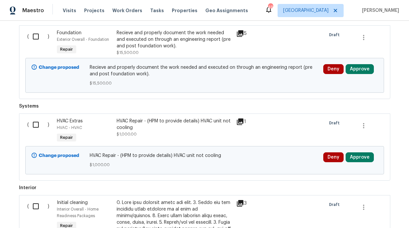
click at [36, 125] on input "checkbox" at bounding box center [38, 125] width 19 height 14
checkbox input "true"
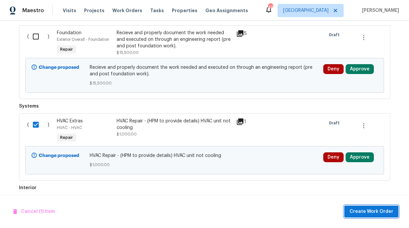
click at [384, 208] on span "Create Work Order" at bounding box center [372, 211] width 44 height 8
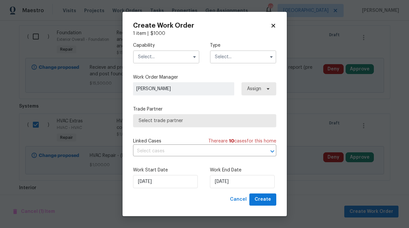
click at [172, 56] on input "text" at bounding box center [166, 56] width 66 height 13
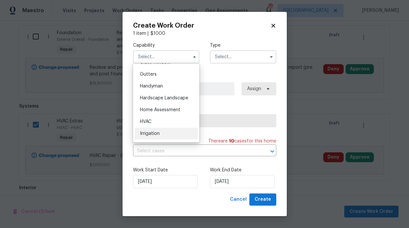
scroll to position [373, 0]
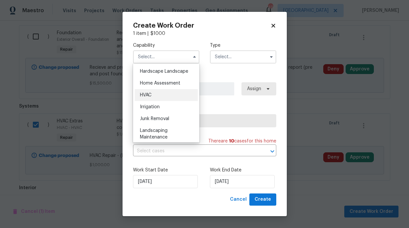
click at [156, 101] on div "HVAC" at bounding box center [166, 95] width 63 height 12
type input "HVAC"
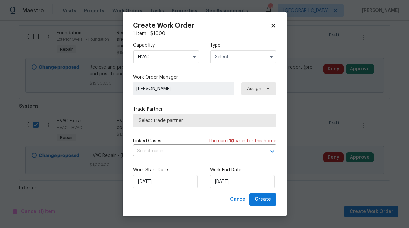
click at [258, 63] on div "Capability HVAC Type" at bounding box center [204, 53] width 143 height 32
click at [259, 61] on input "text" at bounding box center [243, 56] width 66 height 13
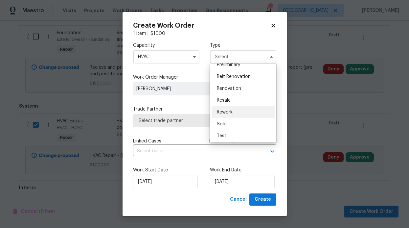
scroll to position [149, 0]
click at [240, 88] on span "Renovation" at bounding box center [229, 87] width 24 height 5
type input "Renovation"
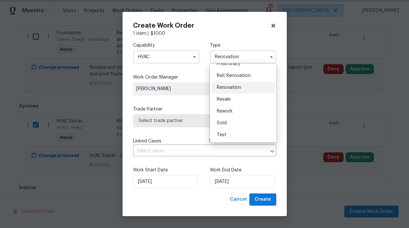
scroll to position [0, 0]
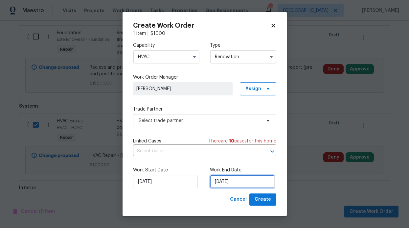
click at [252, 181] on input "9/4/2025" at bounding box center [242, 181] width 65 height 13
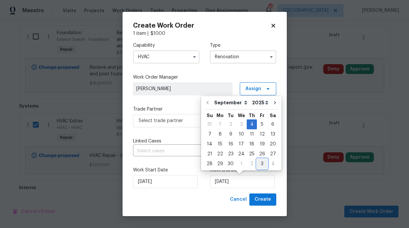
click at [258, 159] on div "3" at bounding box center [262, 163] width 11 height 9
type input "10/3/2025"
select select "9"
click at [151, 135] on div "Capability HVAC Type Renovation Work Order Manager RonDerrick Jackson Assign Tr…" at bounding box center [204, 115] width 143 height 156
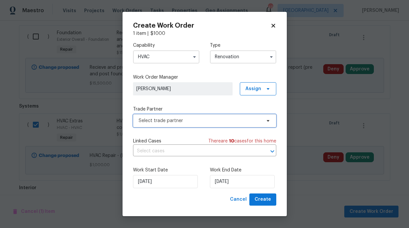
click at [248, 120] on span "Select trade partner" at bounding box center [200, 120] width 123 height 7
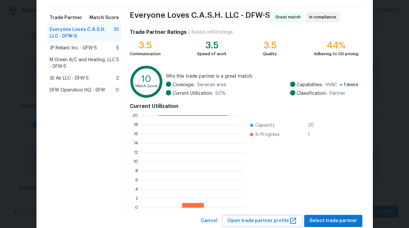
scroll to position [62, 0]
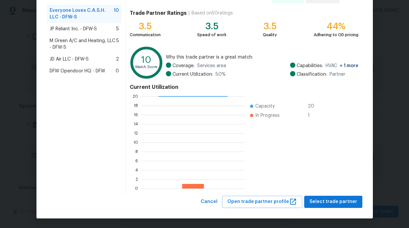
click at [338, 193] on div "Everyone Loves C.A.S.H. LLC - DFW-S Great match In compliance Trade Partner Rat…" at bounding box center [244, 92] width 236 height 207
click at [339, 199] on span "Select trade partner" at bounding box center [334, 202] width 48 height 8
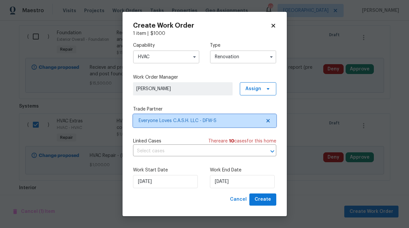
scroll to position [0, 0]
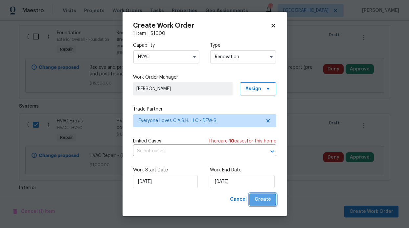
click at [257, 199] on span "Create" at bounding box center [263, 199] width 16 height 8
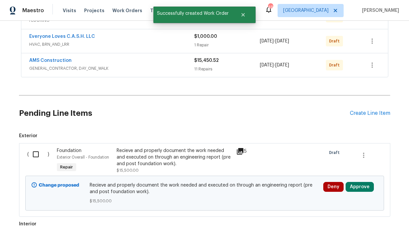
scroll to position [128, 0]
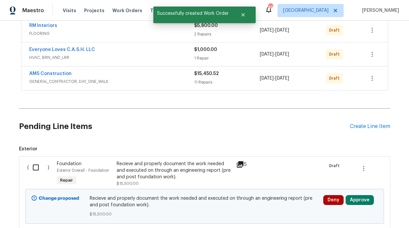
click at [29, 164] on input "checkbox" at bounding box center [38, 167] width 19 height 14
checkbox input "true"
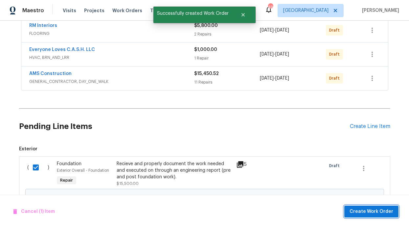
click at [369, 207] on button "Create Work Order" at bounding box center [371, 211] width 54 height 12
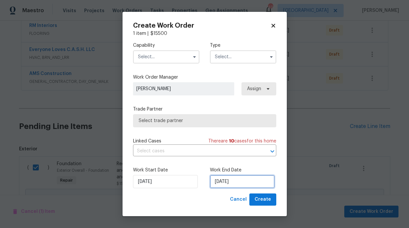
click at [242, 181] on input "9/4/2025" at bounding box center [242, 181] width 65 height 13
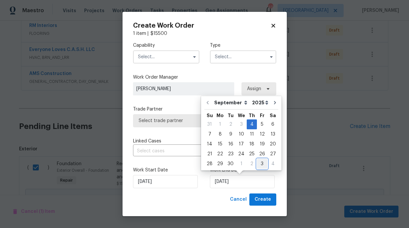
click at [258, 160] on div "3" at bounding box center [262, 163] width 11 height 9
type input "10/3/2025"
select select "9"
click at [163, 127] on span "Select trade partner" at bounding box center [204, 120] width 143 height 13
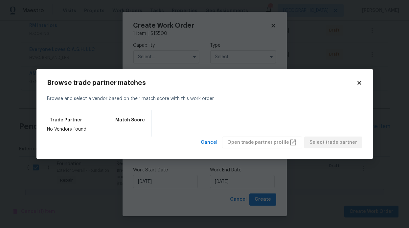
click at [366, 84] on div "Browse trade partner matches Browse and select a vendor based on their match sc…" at bounding box center [204, 114] width 337 height 90
click at [369, 83] on div "Browse trade partner matches Browse and select a vendor based on their match sc…" at bounding box center [204, 114] width 337 height 90
click at [360, 84] on icon at bounding box center [360, 83] width 4 height 4
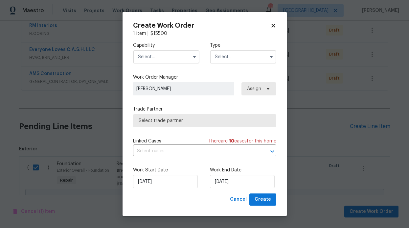
click at [182, 56] on input "text" at bounding box center [166, 56] width 66 height 13
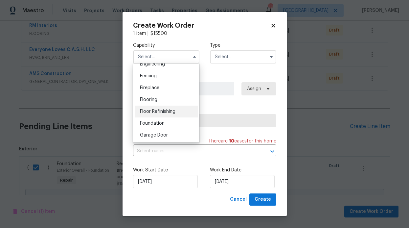
scroll to position [227, 0]
click at [158, 125] on span "Foundation" at bounding box center [152, 123] width 25 height 5
type input "Foundation"
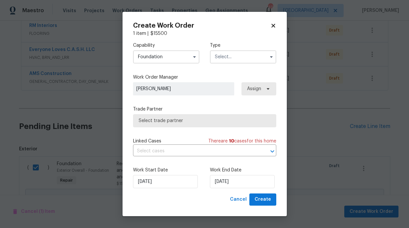
click at [240, 62] on input "text" at bounding box center [243, 56] width 66 height 13
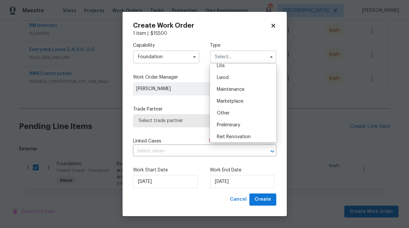
scroll to position [149, 0]
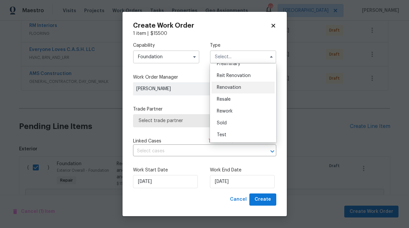
click at [234, 88] on span "Renovation" at bounding box center [229, 87] width 24 height 5
type input "Renovation"
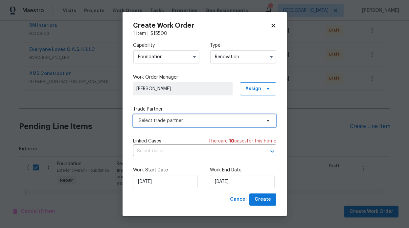
click at [230, 127] on span "Select trade partner" at bounding box center [204, 120] width 143 height 13
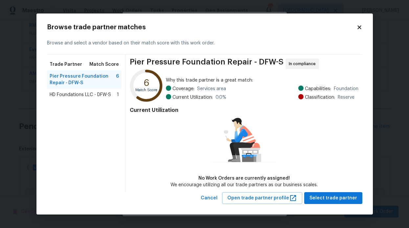
click at [83, 95] on span "HD Foundations LLC - DFW-S" at bounding box center [80, 94] width 61 height 7
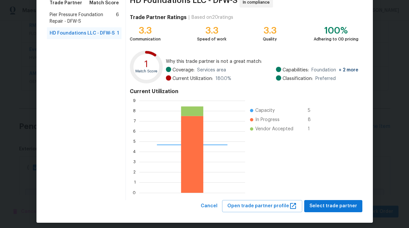
scroll to position [62, 0]
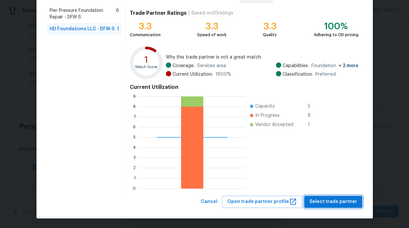
click at [339, 204] on span "Select trade partner" at bounding box center [334, 202] width 48 height 8
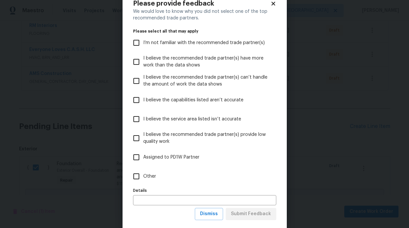
scroll to position [33, 0]
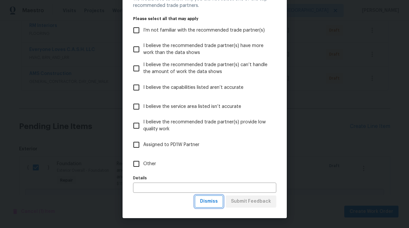
click at [207, 201] on span "Dismiss" at bounding box center [209, 201] width 18 height 8
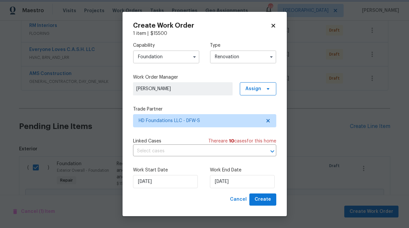
scroll to position [0, 0]
click at [266, 198] on span "Create" at bounding box center [263, 199] width 16 height 8
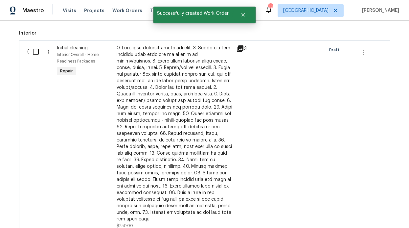
scroll to position [191, 0]
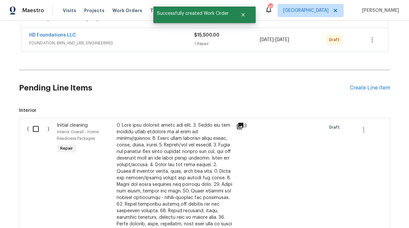
click at [30, 127] on input "checkbox" at bounding box center [38, 129] width 19 height 14
checkbox input "true"
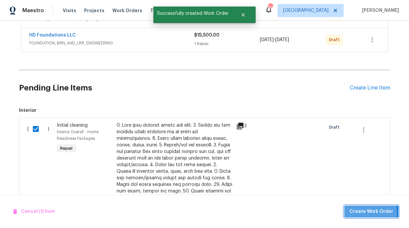
click at [371, 212] on span "Create Work Order" at bounding box center [372, 211] width 44 height 8
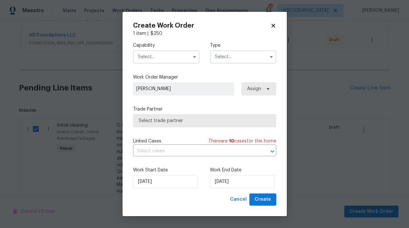
click at [224, 57] on input "text" at bounding box center [243, 56] width 66 height 13
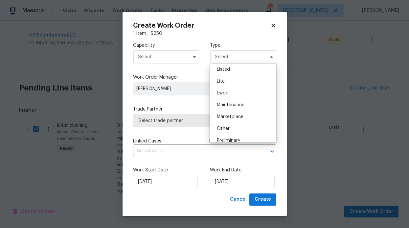
scroll to position [149, 0]
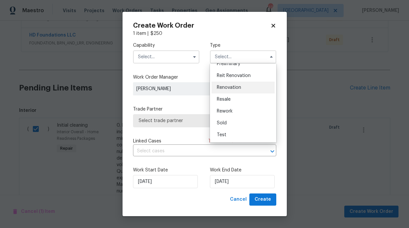
click at [240, 89] on span "Renovation" at bounding box center [229, 87] width 24 height 5
type input "Renovation"
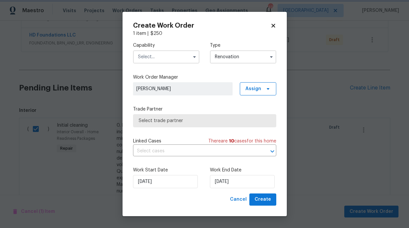
scroll to position [0, 0]
click at [226, 183] on input "9/4/2025" at bounding box center [242, 181] width 65 height 13
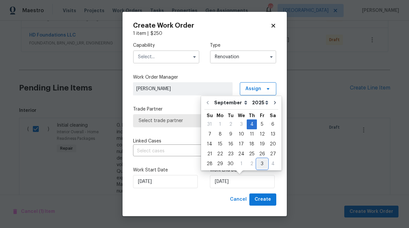
click at [257, 164] on div "3" at bounding box center [262, 163] width 11 height 9
type input "10/3/2025"
select select "9"
click at [169, 101] on div "Capability Type Renovation Work Order Manager RonDerrick Jackson Assign Trade P…" at bounding box center [204, 115] width 143 height 156
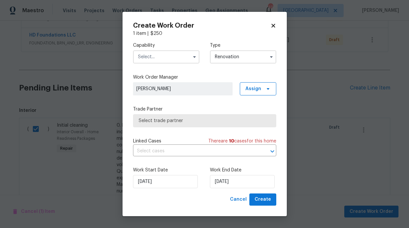
click at [182, 61] on input "text" at bounding box center [166, 56] width 66 height 13
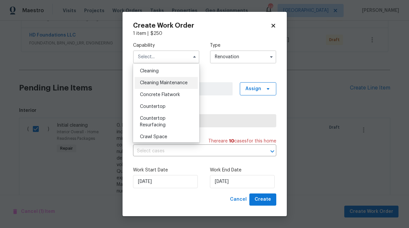
scroll to position [83, 0]
click at [153, 82] on span "Cleaning" at bounding box center [149, 83] width 19 height 5
type input "Cleaning"
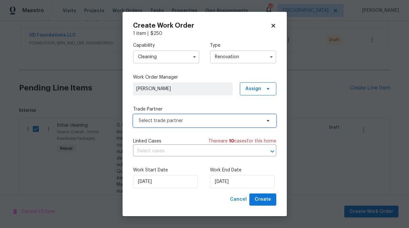
click at [257, 120] on span "Select trade partner" at bounding box center [200, 120] width 123 height 7
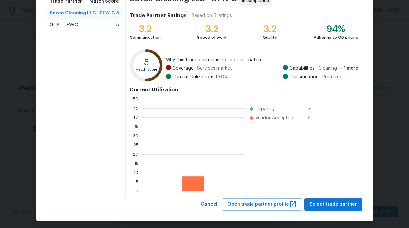
scroll to position [62, 0]
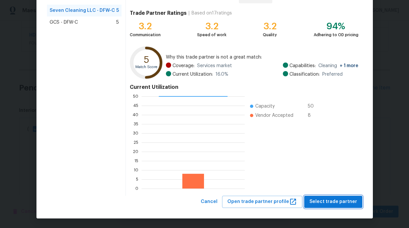
click at [334, 199] on span "Select trade partner" at bounding box center [334, 202] width 48 height 8
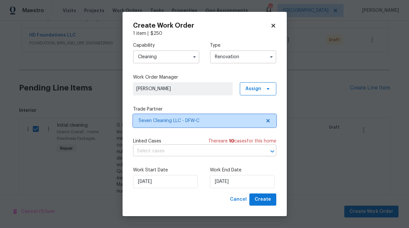
scroll to position [0, 0]
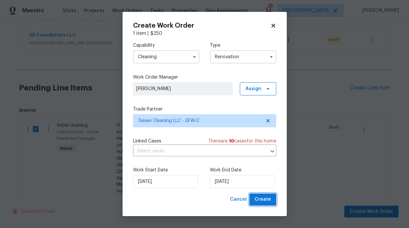
click at [259, 197] on span "Create" at bounding box center [263, 199] width 16 height 8
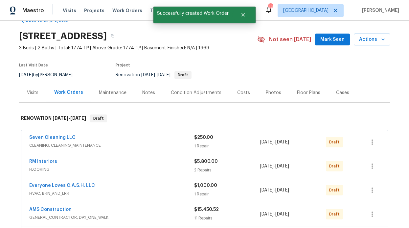
scroll to position [52, 0]
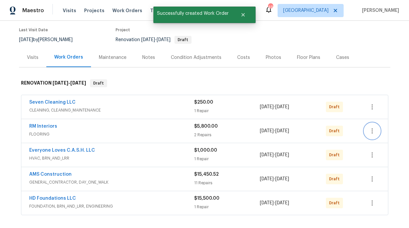
click at [372, 130] on icon "button" at bounding box center [372, 130] width 1 height 5
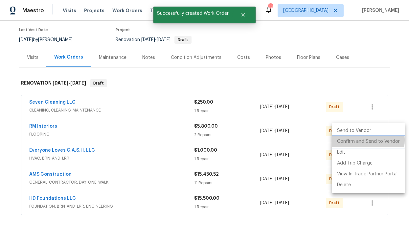
click at [367, 140] on li "Confirm and Send to Vendor" at bounding box center [368, 141] width 73 height 11
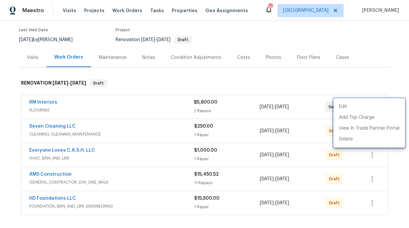
click at [383, 155] on div at bounding box center [204, 114] width 409 height 228
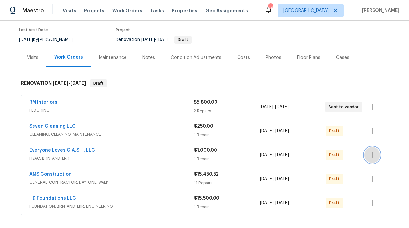
click at [372, 149] on button "button" at bounding box center [372, 155] width 16 height 16
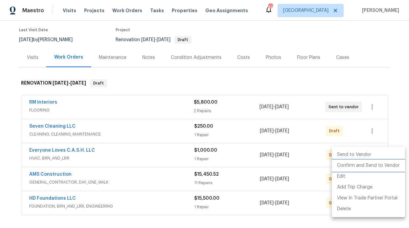
click at [370, 164] on li "Confirm and Send to Vendor" at bounding box center [368, 165] width 73 height 11
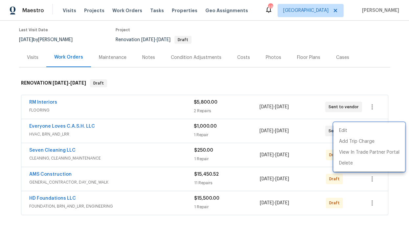
click at [384, 183] on div at bounding box center [204, 114] width 409 height 228
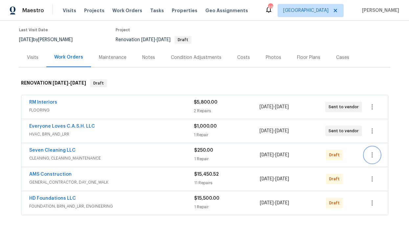
click at [368, 151] on icon "button" at bounding box center [372, 155] width 8 height 8
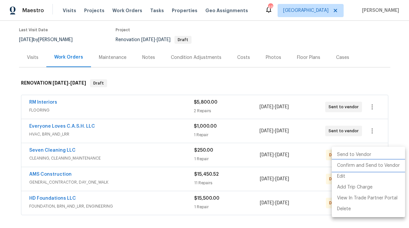
click at [370, 166] on li "Confirm and Send to Vendor" at bounding box center [368, 165] width 73 height 11
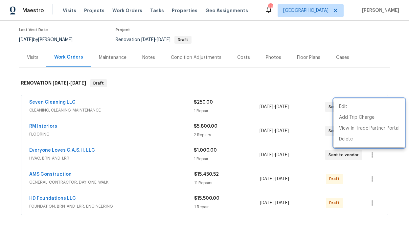
click at [370, 175] on div at bounding box center [204, 114] width 409 height 228
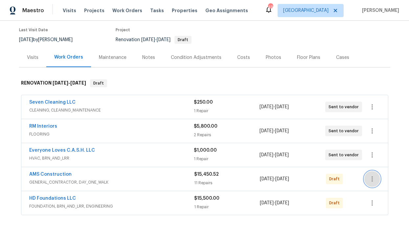
click at [369, 179] on icon "button" at bounding box center [372, 179] width 8 height 8
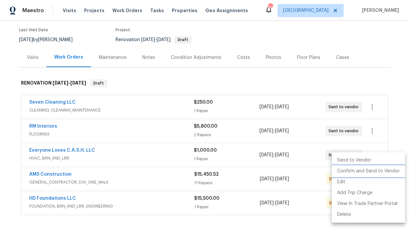
click at [369, 173] on li "Confirm and Send to Vendor" at bounding box center [368, 171] width 73 height 11
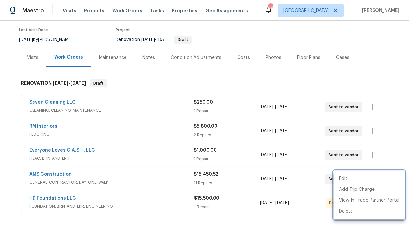
click at [394, 142] on div at bounding box center [204, 114] width 409 height 228
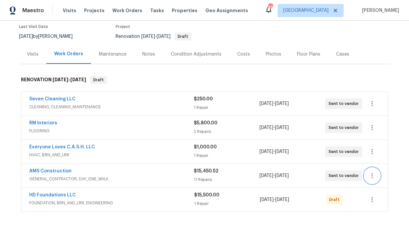
scroll to position [61, 0]
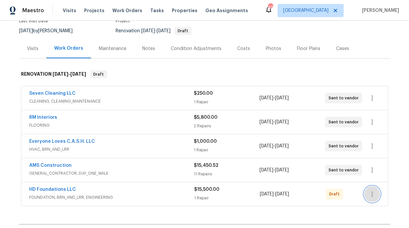
click at [368, 190] on icon "button" at bounding box center [372, 194] width 8 height 8
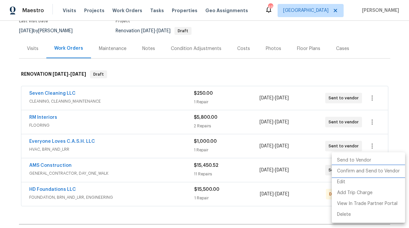
click at [366, 171] on li "Confirm and Send to Vendor" at bounding box center [368, 171] width 73 height 11
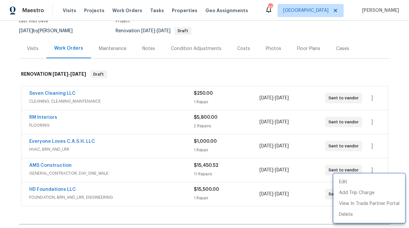
click at [44, 167] on div at bounding box center [204, 114] width 409 height 228
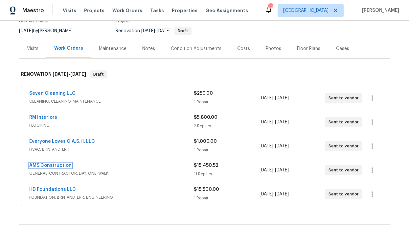
click at [46, 165] on link "AMS Construction" at bounding box center [50, 165] width 42 height 5
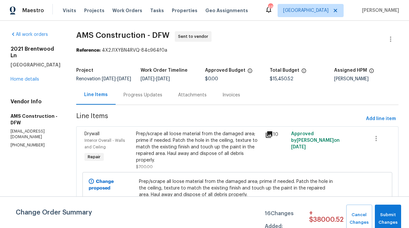
click at [139, 98] on div "Progress Updates" at bounding box center [143, 95] width 39 height 7
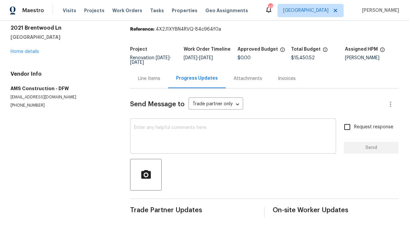
scroll to position [26, 0]
click at [348, 121] on input "Request response" at bounding box center [347, 127] width 14 height 14
checkbox input "true"
click at [292, 129] on textarea at bounding box center [233, 136] width 198 height 23
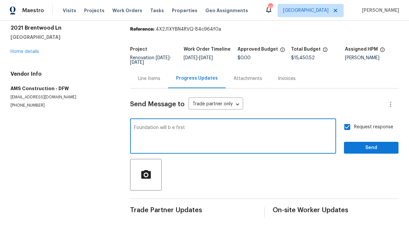
click at [210, 128] on textarea "Foundation will b e first" at bounding box center [233, 136] width 198 height 23
click at [174, 125] on textarea "Foundation will b e first" at bounding box center [233, 136] width 198 height 23
click at [205, 127] on textarea "Foundation will be first" at bounding box center [233, 136] width 198 height 23
type textarea "Foundation will be first"
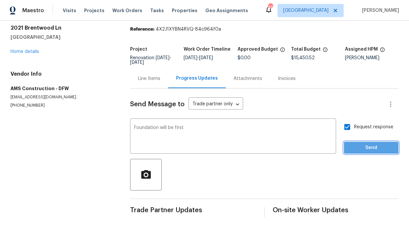
click at [366, 144] on span "Send" at bounding box center [371, 148] width 44 height 8
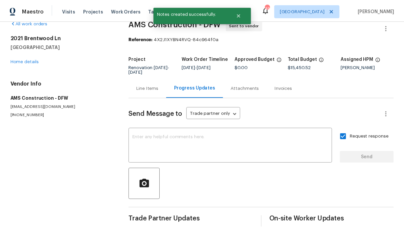
scroll to position [0, 0]
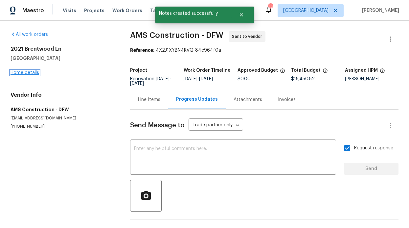
click at [23, 75] on link "Home details" at bounding box center [25, 72] width 29 height 5
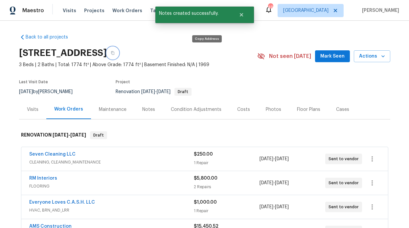
click at [119, 52] on button "button" at bounding box center [113, 53] width 12 height 12
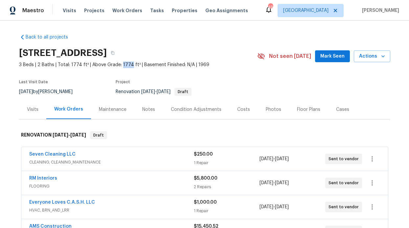
drag, startPoint x: 126, startPoint y: 64, endPoint x: 116, endPoint y: 64, distance: 9.5
click at [116, 64] on span "3 Beds | 2 Baths | Total: 1774 ft² | Above Grade: 1774 ft² | Basement Finished:…" at bounding box center [138, 64] width 238 height 7
copy span "1774"
click at [326, 58] on span "Mark Seen" at bounding box center [332, 56] width 24 height 8
click at [142, 111] on div "Notes" at bounding box center [148, 109] width 13 height 7
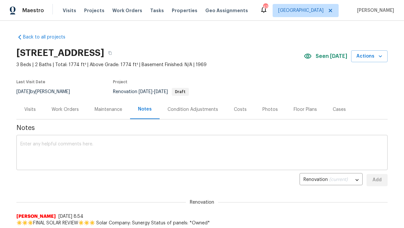
click at [117, 143] on textarea at bounding box center [201, 153] width 363 height 23
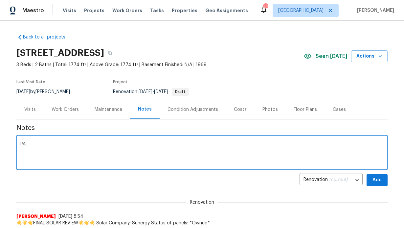
type textarea "P"
type textarea "Day 0 walk completed home should be completed around 30 days 10/3 '"
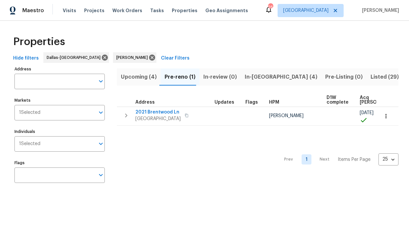
click at [259, 80] on span "In-[GEOGRAPHIC_DATA] (4)" at bounding box center [281, 76] width 73 height 9
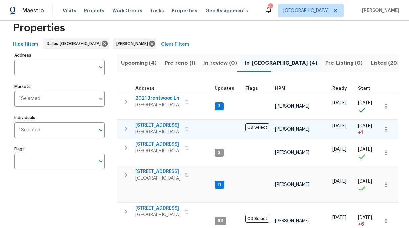
scroll to position [14, 0]
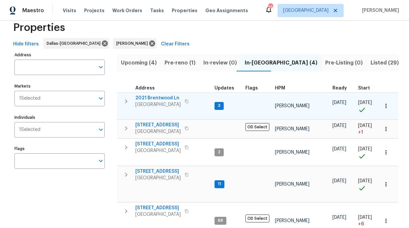
click at [167, 96] on span "2021 Brentwood Ln" at bounding box center [157, 98] width 45 height 7
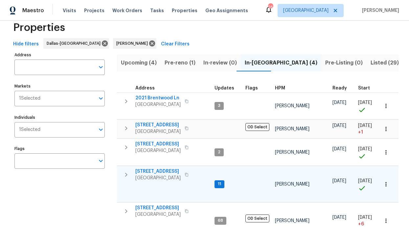
click at [161, 169] on span "2508 Royal Troon Dr" at bounding box center [157, 171] width 45 height 7
click at [188, 63] on span "Pre-reno (1)" at bounding box center [180, 62] width 31 height 9
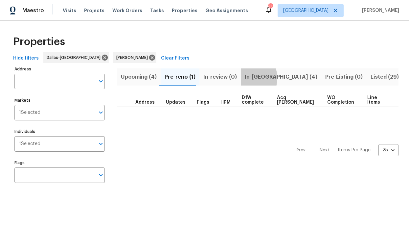
click at [245, 78] on span "In-reno (4)" at bounding box center [281, 76] width 73 height 9
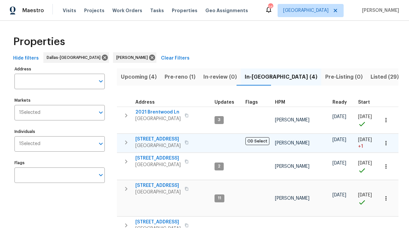
scroll to position [1, 0]
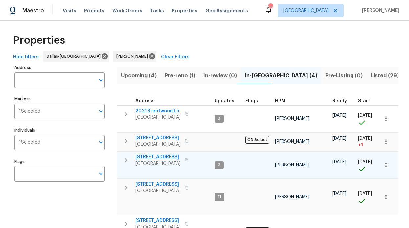
click at [154, 156] on span "720 Lake Grove Dr" at bounding box center [157, 156] width 45 height 7
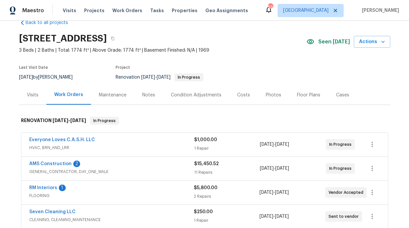
scroll to position [20, 0]
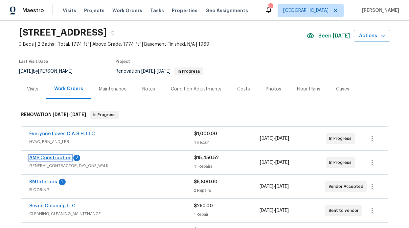
click at [62, 157] on link "AMS Construction" at bounding box center [50, 157] width 42 height 5
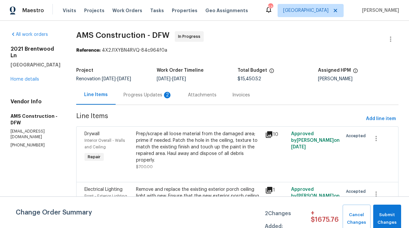
click at [149, 92] on div "Progress Updates 2" at bounding box center [148, 95] width 49 height 7
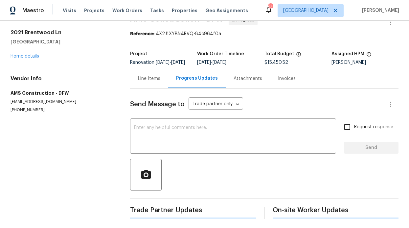
scroll to position [105, 0]
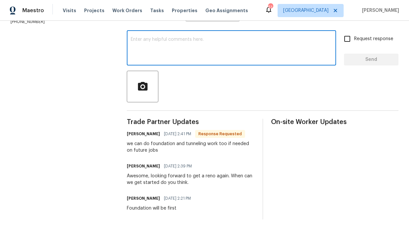
click at [168, 60] on textarea at bounding box center [231, 48] width 201 height 23
type textarea "Already have foundation crew on it"
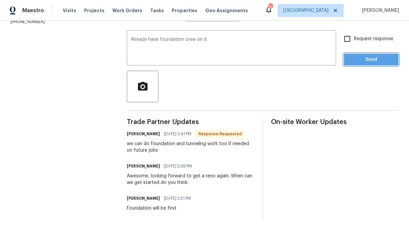
click at [361, 64] on span "Send" at bounding box center [371, 60] width 44 height 8
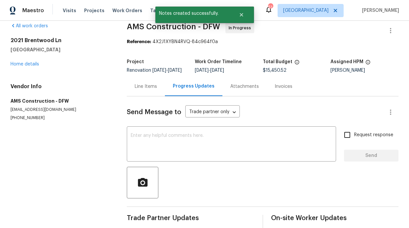
scroll to position [0, 0]
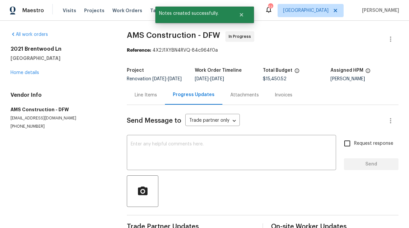
click at [39, 75] on div "[STREET_ADDRESS] Home details" at bounding box center [61, 61] width 101 height 30
click at [37, 74] on link "Home details" at bounding box center [25, 72] width 29 height 5
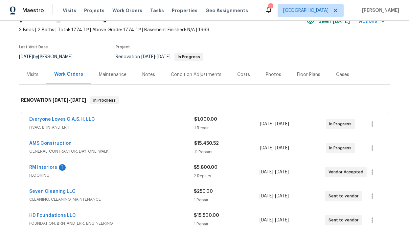
scroll to position [53, 0]
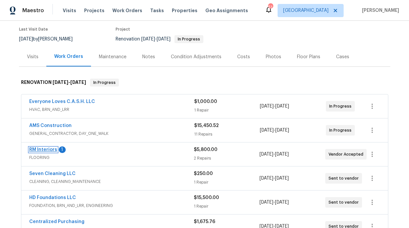
click at [51, 148] on link "RM Interiors" at bounding box center [43, 149] width 28 height 5
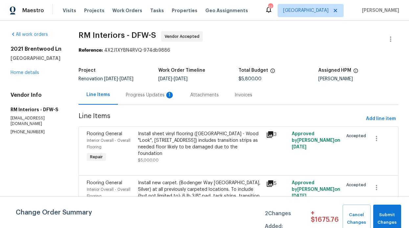
click at [151, 101] on div "Progress Updates 1" at bounding box center [150, 94] width 64 height 19
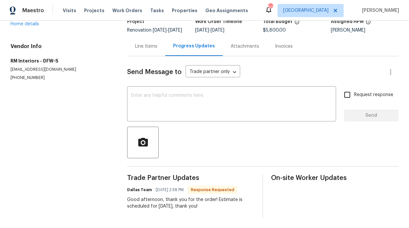
scroll to position [56, 0]
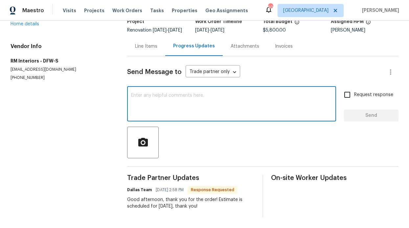
click at [169, 113] on textarea at bounding box center [231, 104] width 201 height 23
type textarea "thank you"
click at [373, 111] on span "Send" at bounding box center [371, 115] width 44 height 8
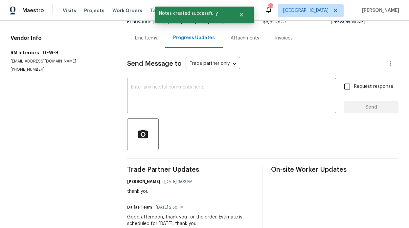
scroll to position [57, 0]
click at [244, 10] on button "Close" at bounding box center [242, 14] width 22 height 13
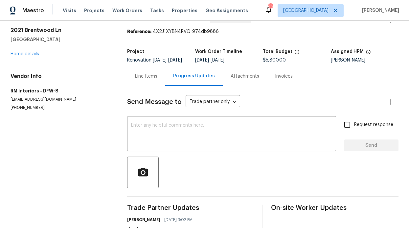
scroll to position [0, 0]
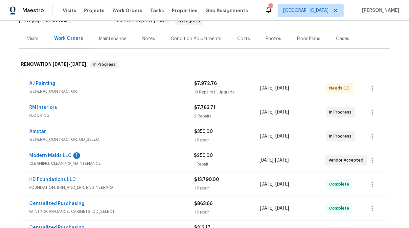
scroll to position [99, 0]
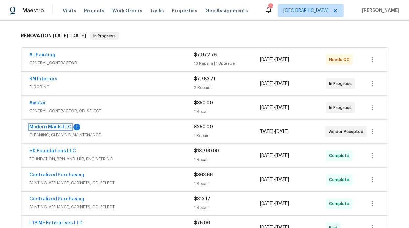
click at [62, 127] on link "Modern Maids LLC" at bounding box center [50, 127] width 42 height 5
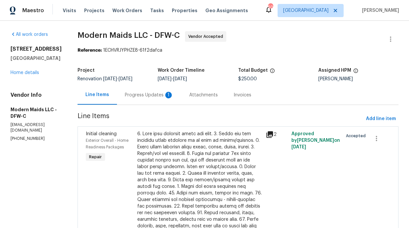
click at [165, 91] on div "Progress Updates 1" at bounding box center [149, 94] width 64 height 19
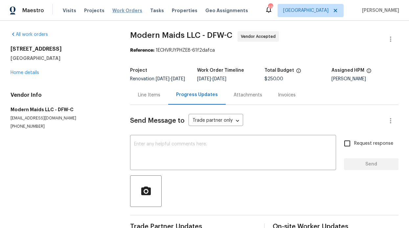
click at [126, 9] on span "Work Orders" at bounding box center [127, 10] width 30 height 7
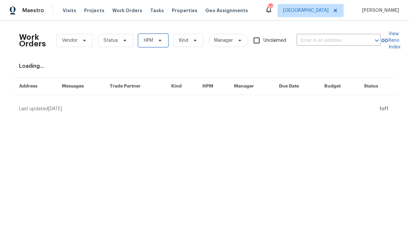
click at [151, 46] on span "HPM" at bounding box center [153, 40] width 30 height 13
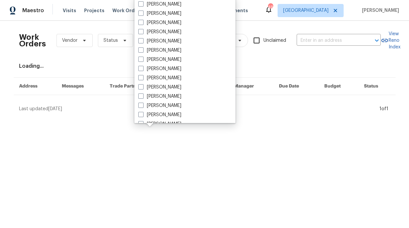
scroll to position [367, 0]
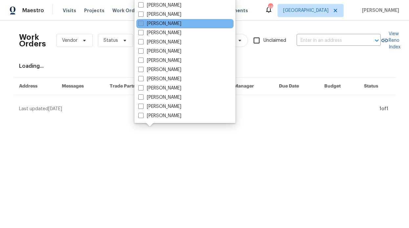
click at [175, 23] on label "[PERSON_NAME]" at bounding box center [159, 23] width 43 height 7
click at [143, 23] on input "[PERSON_NAME]" at bounding box center [140, 22] width 4 height 4
checkbox input "true"
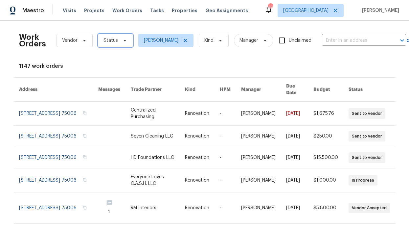
drag, startPoint x: 127, startPoint y: 40, endPoint x: 123, endPoint y: 42, distance: 4.3
click at [126, 40] on span "Status" at bounding box center [115, 40] width 35 height 13
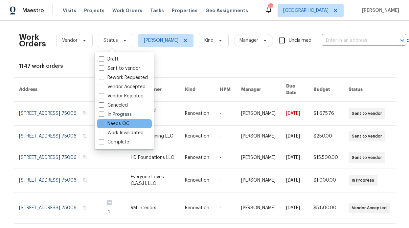
click at [120, 120] on label "Needs QC" at bounding box center [114, 123] width 31 height 7
click at [103, 120] on input "Needs QC" at bounding box center [101, 122] width 4 height 4
checkbox input "true"
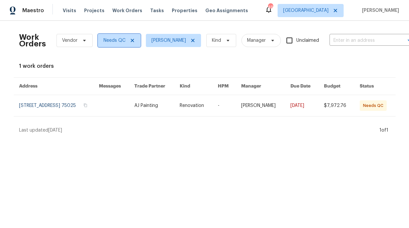
click at [130, 40] on icon at bounding box center [132, 40] width 5 height 5
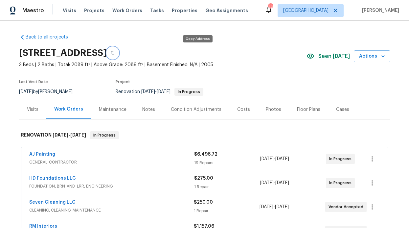
click at [119, 55] on button "button" at bounding box center [113, 53] width 12 height 12
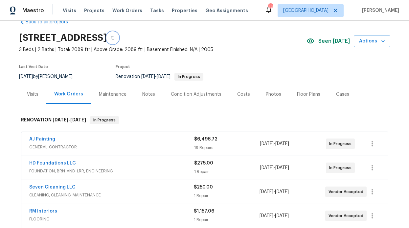
scroll to position [50, 0]
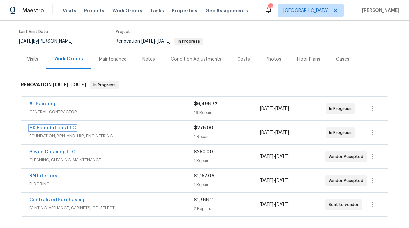
click at [71, 126] on link "HD Foundations LLC" at bounding box center [52, 128] width 47 height 5
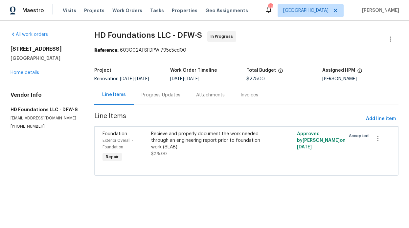
click at [234, 130] on div "Recieve and properly document the work needed through an engineering report pri…" at bounding box center [210, 146] width 122 height 37
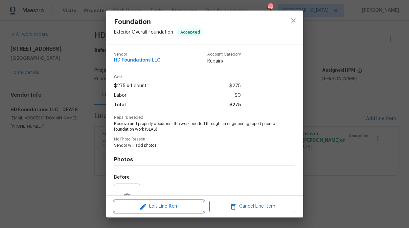
click at [145, 202] on span "Edit Line Item" at bounding box center [159, 206] width 86 height 8
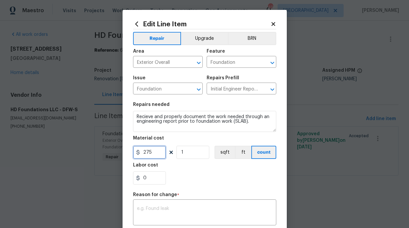
drag, startPoint x: 147, startPoint y: 151, endPoint x: 139, endPoint y: 151, distance: 7.9
click at [140, 151] on input "275" at bounding box center [149, 152] width 33 height 13
type input "3900"
click at [175, 172] on div "0" at bounding box center [204, 177] width 143 height 13
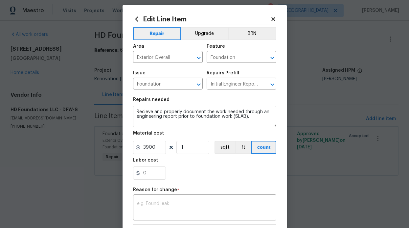
scroll to position [11, 0]
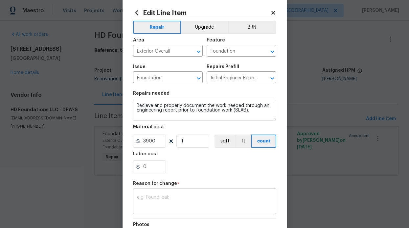
click at [188, 207] on textarea at bounding box center [204, 202] width 135 height 14
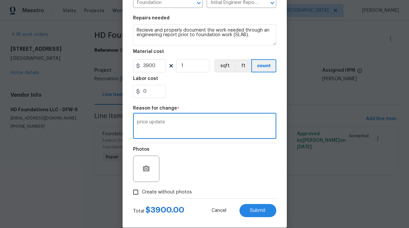
scroll to position [96, 0]
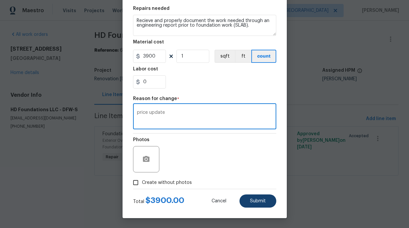
type textarea "price update"
click at [250, 199] on span "Submit" at bounding box center [258, 200] width 16 height 5
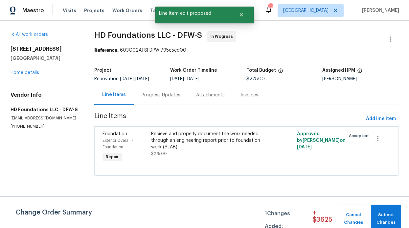
scroll to position [0, 0]
click at [388, 207] on button "Submit Changes" at bounding box center [386, 218] width 30 height 28
